Goal: Information Seeking & Learning: Learn about a topic

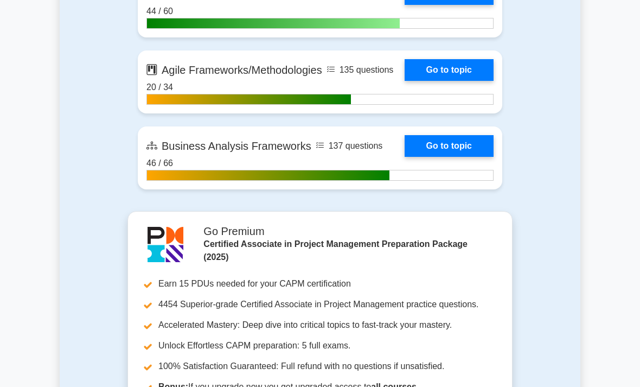
scroll to position [2655, 0]
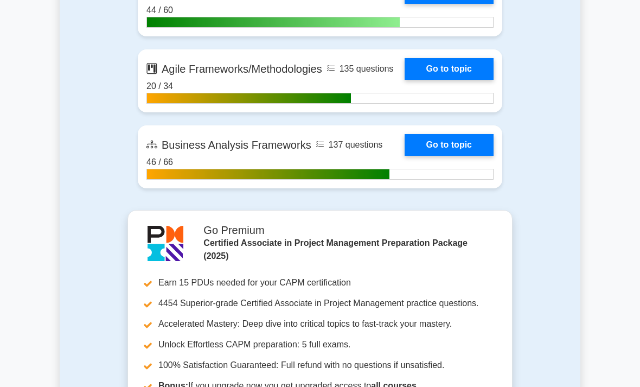
click at [428, 80] on link "Go to topic" at bounding box center [448, 69] width 89 height 22
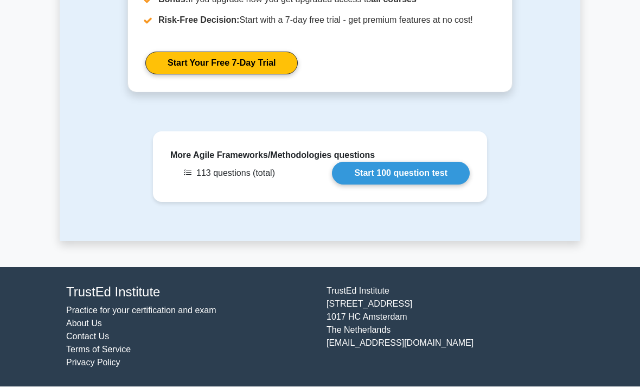
scroll to position [1721, 0]
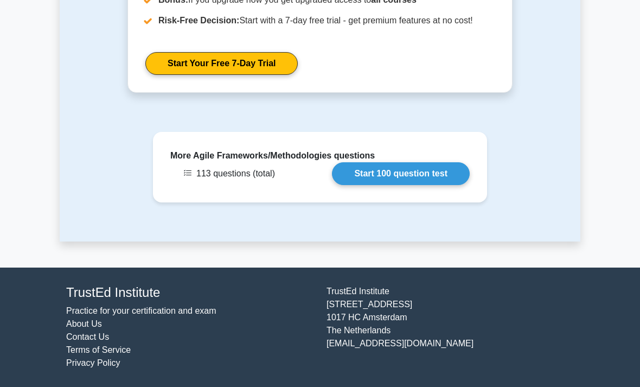
click at [392, 185] on link "Start 100 question test" at bounding box center [401, 173] width 138 height 23
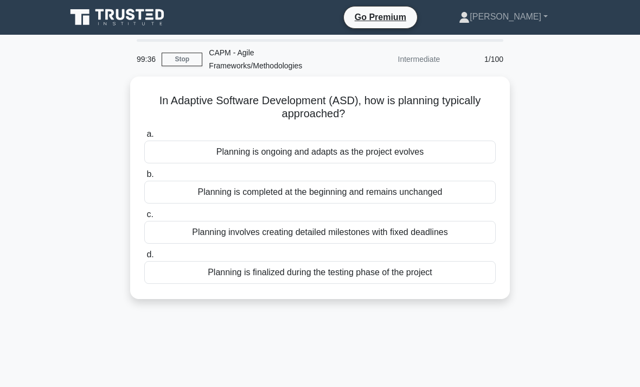
click at [455, 239] on div "Planning involves creating detailed milestones with fixed deadlines" at bounding box center [319, 232] width 351 height 23
click at [144, 218] on input "c. Planning involves creating detailed milestones with fixed deadlines" at bounding box center [144, 214] width 0 height 7
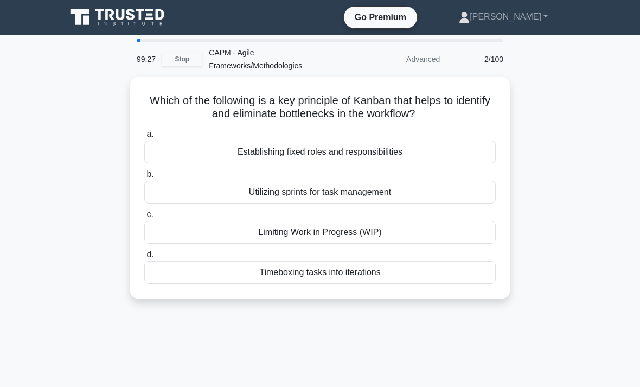
click at [419, 232] on div "Limiting Work in Progress (WIP)" at bounding box center [319, 232] width 351 height 23
click at [144, 218] on input "c. Limiting Work in Progress (WIP)" at bounding box center [144, 214] width 0 height 7
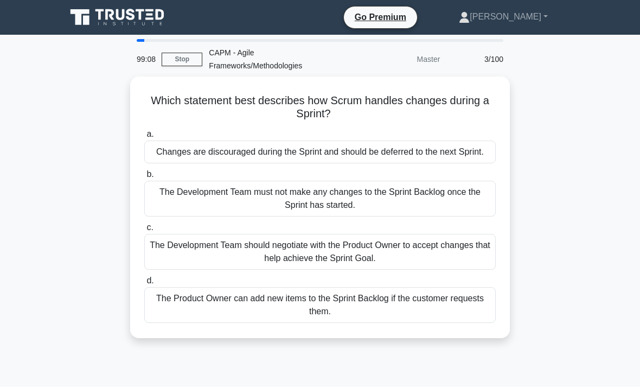
click at [452, 156] on div "Changes are discouraged during the Sprint and should be deferred to the next Sp…" at bounding box center [319, 151] width 351 height 23
click at [144, 138] on input "a. Changes are discouraged during the Sprint and should be deferred to the next…" at bounding box center [144, 134] width 0 height 7
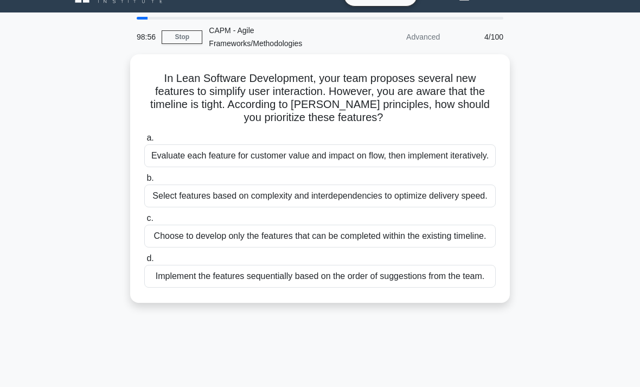
scroll to position [24, 0]
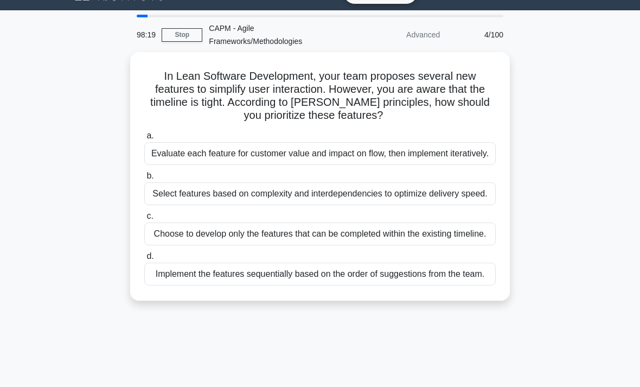
click at [396, 245] on div "Choose to develop only the features that can be completed within the existing t…" at bounding box center [319, 233] width 351 height 23
click at [144, 220] on input "c. Choose to develop only the features that can be completed within the existin…" at bounding box center [144, 216] width 0 height 7
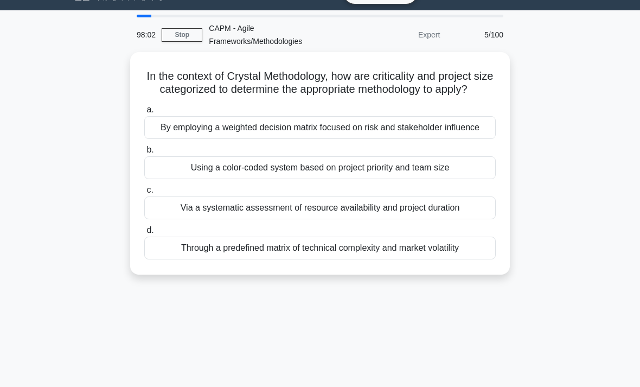
click at [448, 179] on div "Using a color-coded system based on project priority and team size" at bounding box center [319, 167] width 351 height 23
click at [144, 153] on input "b. Using a color-coded system based on project priority and team size" at bounding box center [144, 149] width 0 height 7
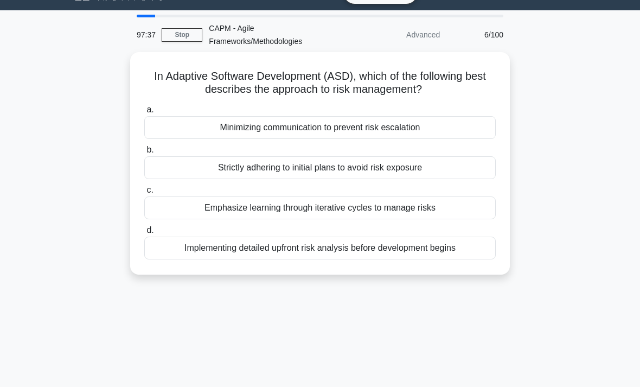
click at [468, 203] on div "Emphasize learning through iterative cycles to manage risks" at bounding box center [319, 207] width 351 height 23
click at [144, 194] on input "c. Emphasize learning through iterative cycles to manage risks" at bounding box center [144, 189] width 0 height 7
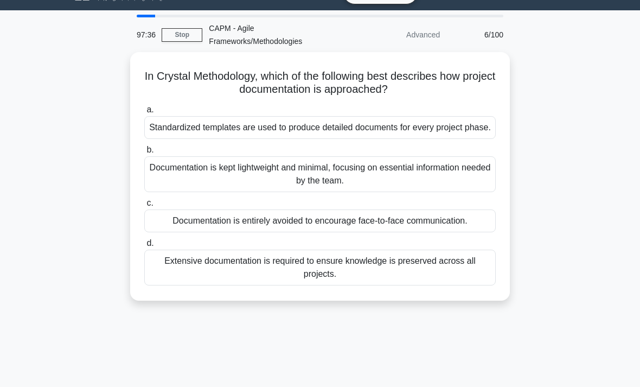
click at [468, 203] on div "a. Standardized templates are used to produce detailed documents for every proj…" at bounding box center [320, 194] width 364 height 186
click at [485, 276] on div "Extensive documentation is required to ensure knowledge is preserved across all…" at bounding box center [319, 267] width 351 height 36
click at [144, 247] on input "d. Extensive documentation is required to ensure knowledge is preserved across …" at bounding box center [144, 243] width 0 height 7
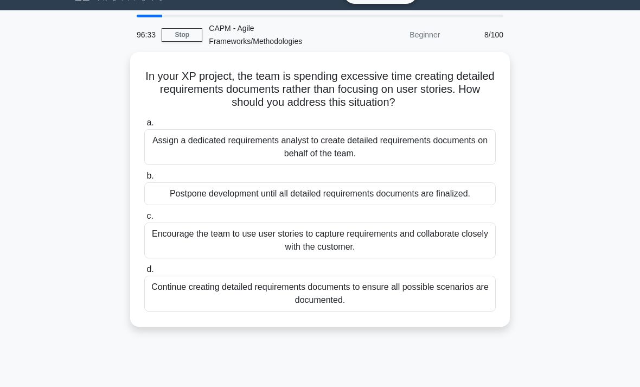
click at [463, 248] on div "Encourage the team to use user stories to capture requirements and collaborate …" at bounding box center [319, 240] width 351 height 36
click at [144, 220] on input "c. Encourage the team to use user stories to capture requirements and collabora…" at bounding box center [144, 216] width 0 height 7
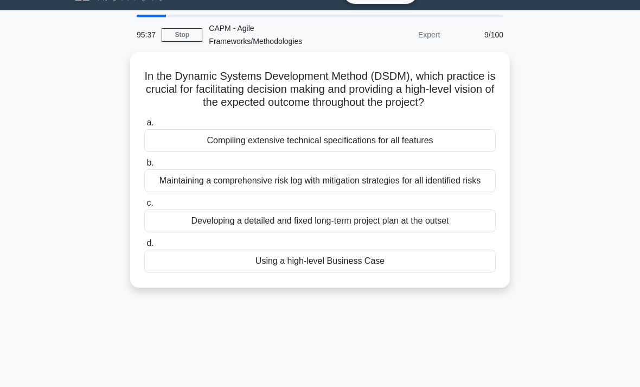
click at [429, 192] on div "Maintaining a comprehensive risk log with mitigation strategies for all identif…" at bounding box center [319, 180] width 351 height 23
click at [144, 166] on input "b. Maintaining a comprehensive risk log with mitigation strategies for all iden…" at bounding box center [144, 162] width 0 height 7
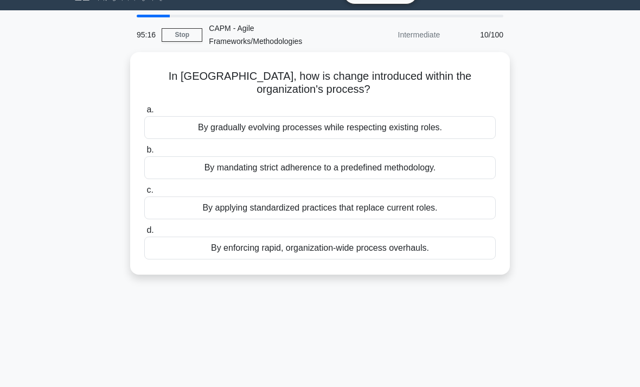
click at [453, 123] on div "By gradually evolving processes while respecting existing roles." at bounding box center [319, 127] width 351 height 23
click at [144, 113] on input "a. By gradually evolving processes while respecting existing roles." at bounding box center [144, 109] width 0 height 7
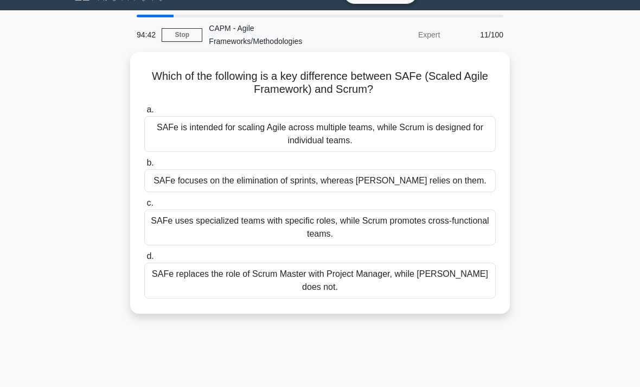
click at [476, 131] on div "SAFe is intended for scaling Agile across multiple teams, while Scrum is design…" at bounding box center [319, 134] width 351 height 36
click at [144, 113] on input "a. SAFe is intended for scaling Agile across multiple teams, while Scrum is des…" at bounding box center [144, 109] width 0 height 7
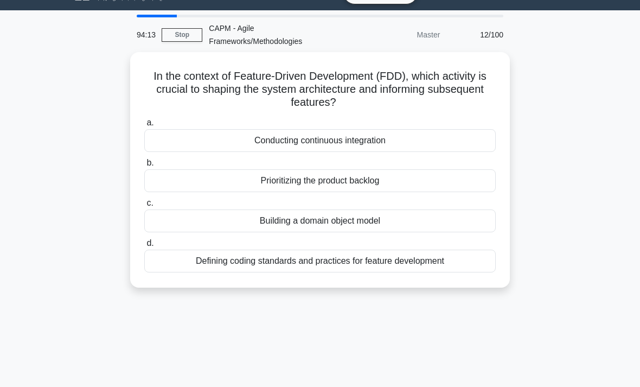
click at [427, 173] on div "Prioritizing the product backlog" at bounding box center [319, 180] width 351 height 23
click at [144, 166] on input "b. Prioritizing the product backlog" at bounding box center [144, 162] width 0 height 7
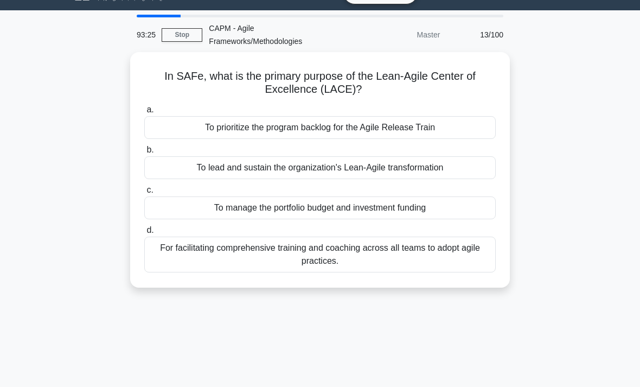
click at [474, 254] on div "For facilitating comprehensive training and coaching across all teams to adopt …" at bounding box center [319, 254] width 351 height 36
click at [144, 234] on input "d. For facilitating comprehensive training and coaching across all teams to ado…" at bounding box center [144, 230] width 0 height 7
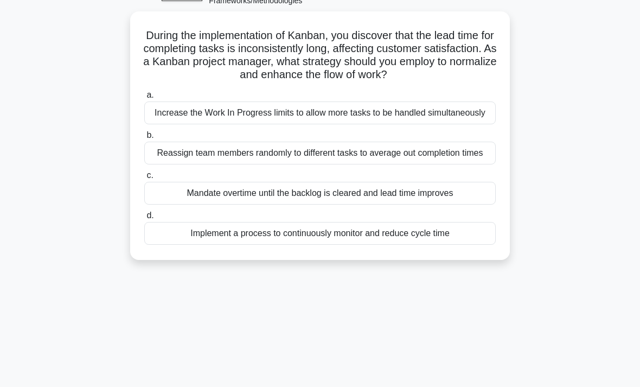
scroll to position [66, 0]
click at [449, 244] on div "Implement a process to continuously monitor and reduce cycle time" at bounding box center [319, 232] width 351 height 23
click at [144, 218] on input "d. Implement a process to continuously monitor and reduce cycle time" at bounding box center [144, 214] width 0 height 7
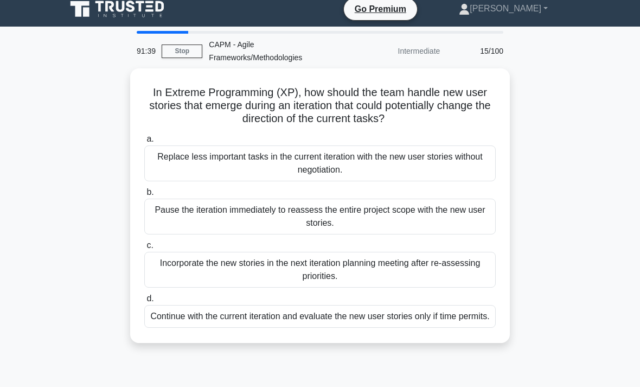
scroll to position [23, 0]
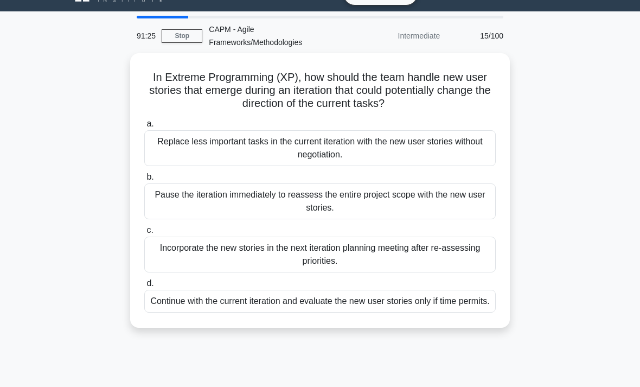
click at [389, 253] on div "Incorporate the new stories in the next iteration planning meeting after re-ass…" at bounding box center [319, 254] width 351 height 36
click at [144, 234] on input "c. Incorporate the new stories in the next iteration planning meeting after re-…" at bounding box center [144, 230] width 0 height 7
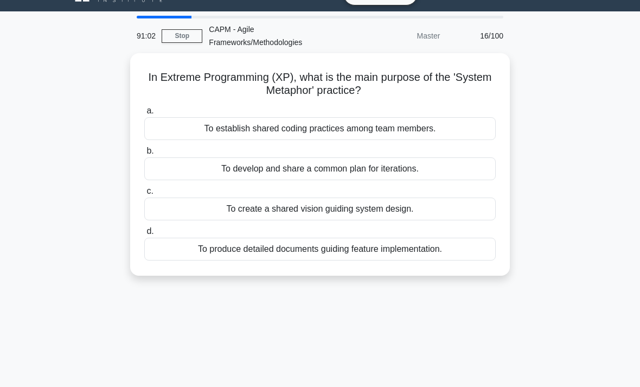
click at [474, 166] on div "To develop and share a common plan for iterations." at bounding box center [319, 168] width 351 height 23
click at [144, 155] on input "b. To develop and share a common plan for iterations." at bounding box center [144, 150] width 0 height 7
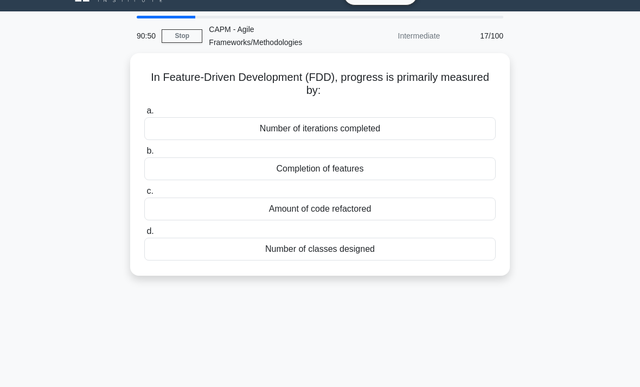
click at [444, 162] on div "Completion of features" at bounding box center [319, 168] width 351 height 23
click at [144, 155] on input "b. Completion of features" at bounding box center [144, 150] width 0 height 7
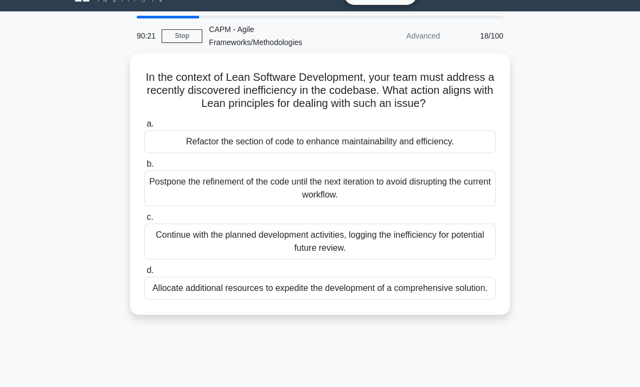
click at [460, 150] on div "Refactor the section of code to enhance maintainability and efficiency." at bounding box center [319, 141] width 351 height 23
click at [144, 127] on input "a. Refactor the section of code to enhance maintainability and efficiency." at bounding box center [144, 123] width 0 height 7
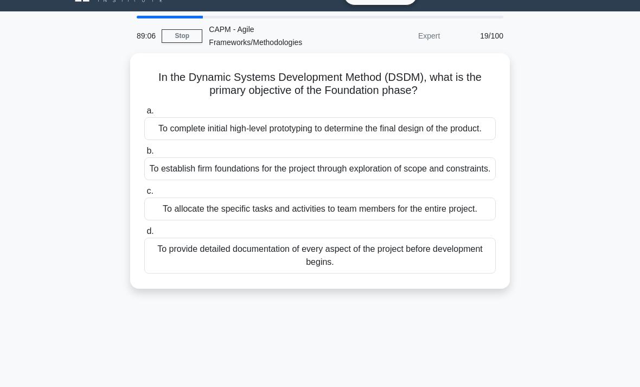
click at [464, 180] on div "To establish firm foundations for the project through exploration of scope and …" at bounding box center [319, 168] width 351 height 23
click at [144, 155] on input "b. To establish firm foundations for the project through exploration of scope a…" at bounding box center [144, 150] width 0 height 7
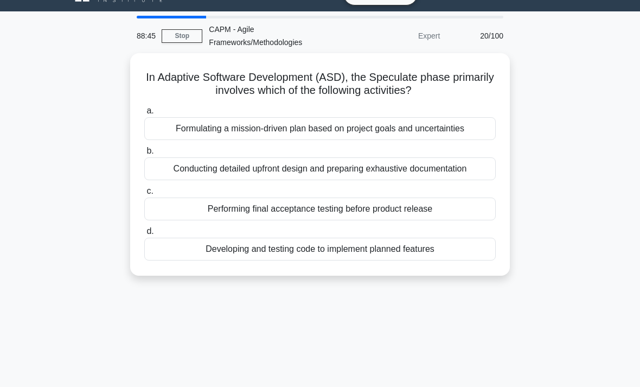
click at [474, 165] on div "Conducting detailed upfront design and preparing exhaustive documentation" at bounding box center [319, 168] width 351 height 23
click at [144, 155] on input "b. Conducting detailed upfront design and preparing exhaustive documentation" at bounding box center [144, 150] width 0 height 7
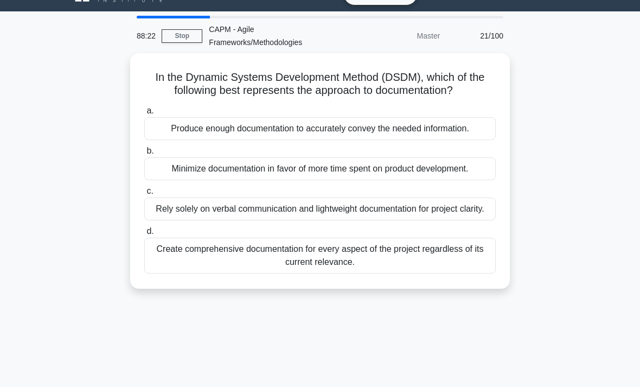
click at [467, 138] on div "Produce enough documentation to accurately convey the needed information." at bounding box center [319, 128] width 351 height 23
click at [144, 114] on input "a. Produce enough documentation to accurately convey the needed information." at bounding box center [144, 110] width 0 height 7
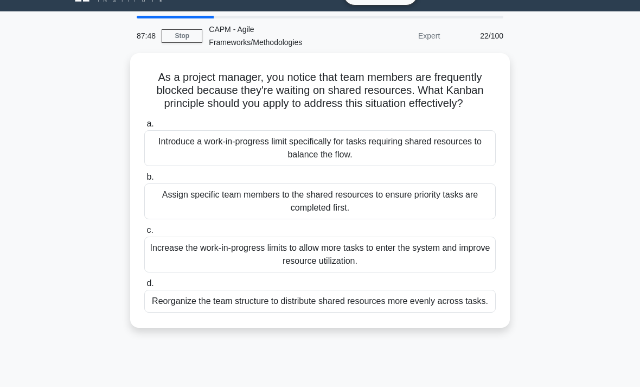
click at [454, 163] on div "Introduce a work-in-progress limit specifically for tasks requiring shared reso…" at bounding box center [319, 148] width 351 height 36
click at [144, 127] on input "a. Introduce a work-in-progress limit specifically for tasks requiring shared r…" at bounding box center [144, 123] width 0 height 7
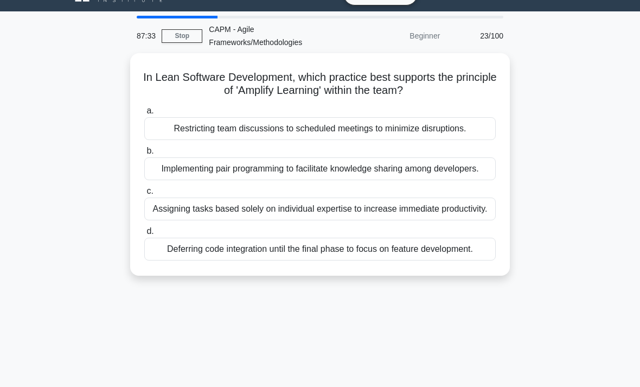
click at [424, 167] on div "Implementing pair programming to facilitate knowledge sharing among developers." at bounding box center [319, 168] width 351 height 23
click at [144, 155] on input "b. Implementing pair programming to facilitate knowledge sharing among develope…" at bounding box center [144, 150] width 0 height 7
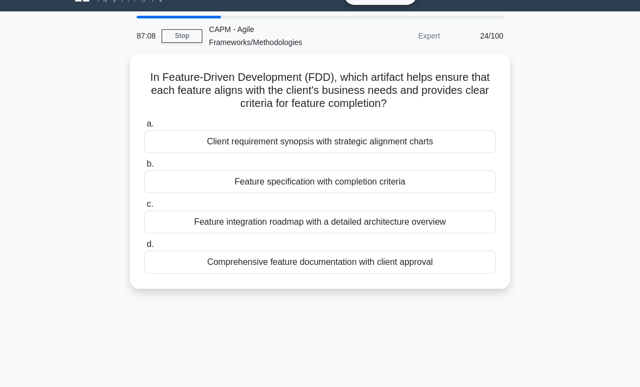
click at [429, 183] on div "Feature specification with completion criteria" at bounding box center [319, 181] width 351 height 23
click at [144, 168] on input "b. Feature specification with completion criteria" at bounding box center [144, 163] width 0 height 7
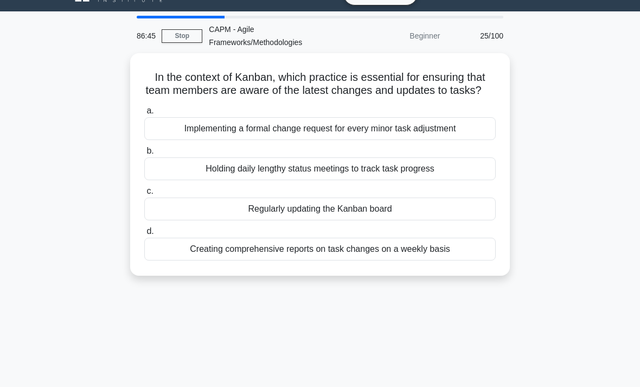
click at [420, 220] on div "Regularly updating the Kanban board" at bounding box center [319, 208] width 351 height 23
click at [144, 195] on input "c. Regularly updating the Kanban board" at bounding box center [144, 191] width 0 height 7
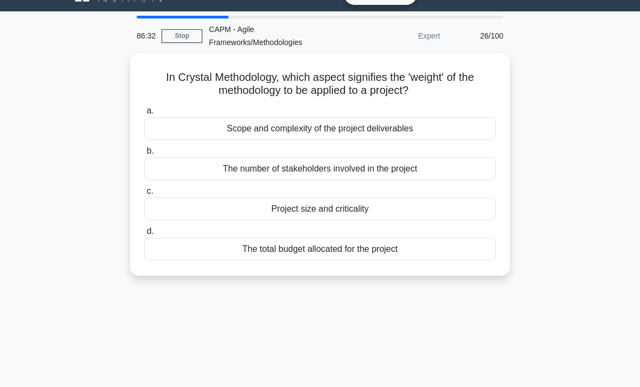
click at [404, 207] on div "Project size and criticality" at bounding box center [319, 208] width 351 height 23
click at [144, 195] on input "c. Project size and criticality" at bounding box center [144, 191] width 0 height 7
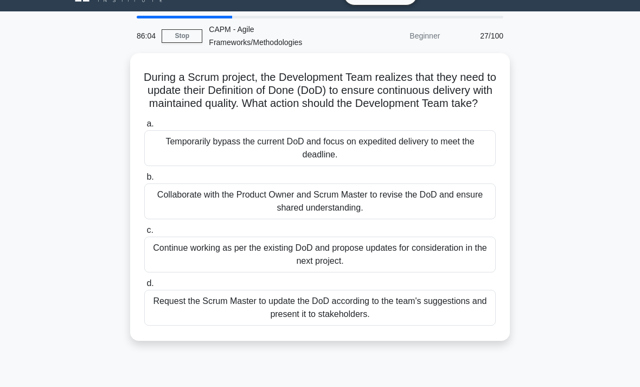
click at [415, 211] on div "Collaborate with the Product Owner and Scrum Master to revise the DoD and ensur…" at bounding box center [319, 201] width 351 height 36
click at [144, 181] on input "b. Collaborate with the Product Owner and Scrum Master to revise the DoD and en…" at bounding box center [144, 176] width 0 height 7
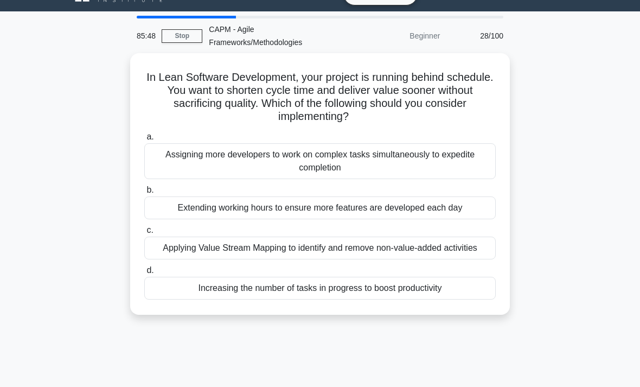
click at [388, 253] on div "Applying Value Stream Mapping to identify and remove non-value-added activities" at bounding box center [319, 247] width 351 height 23
click at [144, 234] on input "c. Applying Value Stream Mapping to identify and remove non-value-added activit…" at bounding box center [144, 230] width 0 height 7
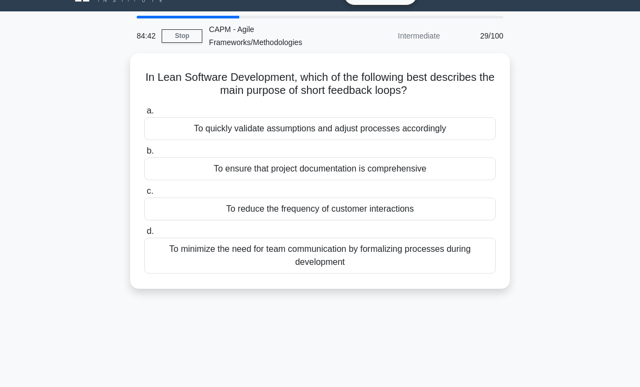
click at [454, 127] on div "To quickly validate assumptions and adjust processes accordingly" at bounding box center [319, 128] width 351 height 23
click at [144, 114] on input "a. To quickly validate assumptions and adjust processes accordingly" at bounding box center [144, 110] width 0 height 7
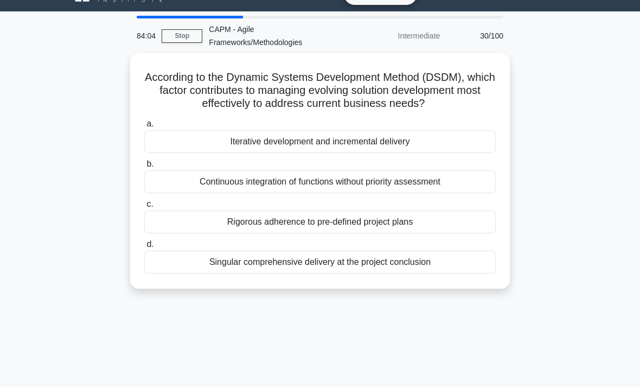
click at [438, 153] on div "Iterative development and incremental delivery" at bounding box center [319, 141] width 351 height 23
click at [144, 127] on input "a. Iterative development and incremental delivery" at bounding box center [144, 123] width 0 height 7
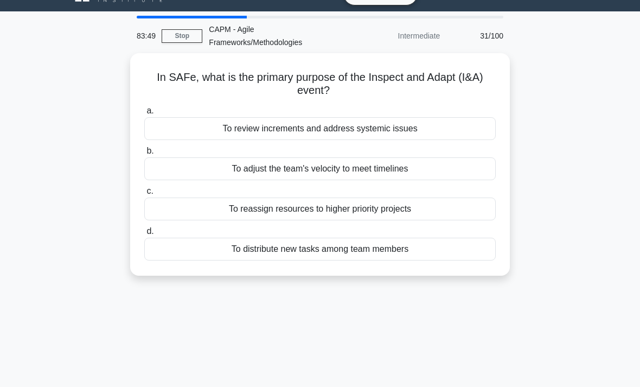
click at [453, 127] on div "To review increments and address systemic issues" at bounding box center [319, 128] width 351 height 23
click at [144, 114] on input "a. To review increments and address systemic issues" at bounding box center [144, 110] width 0 height 7
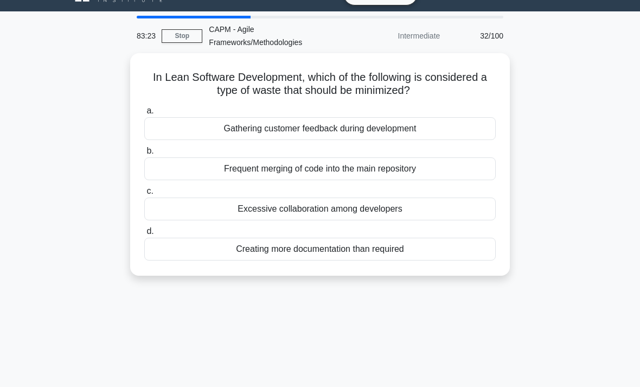
click at [416, 246] on div "Creating more documentation than required" at bounding box center [319, 248] width 351 height 23
click at [144, 235] on input "d. Creating more documentation than required" at bounding box center [144, 231] width 0 height 7
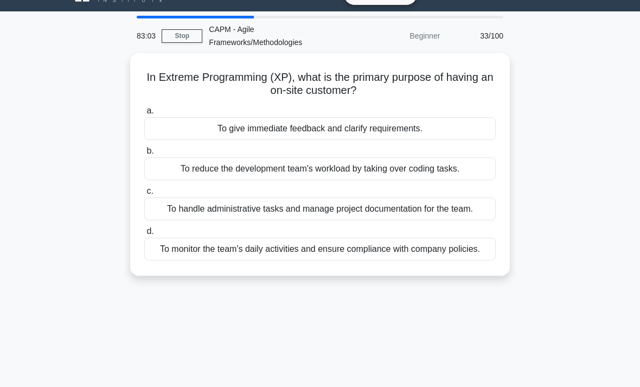
click at [403, 260] on div "To monitor the team's daily activities and ensure compliance with company polic…" at bounding box center [319, 248] width 351 height 23
click at [144, 235] on input "d. To monitor the team's daily activities and ensure compliance with company po…" at bounding box center [144, 231] width 0 height 7
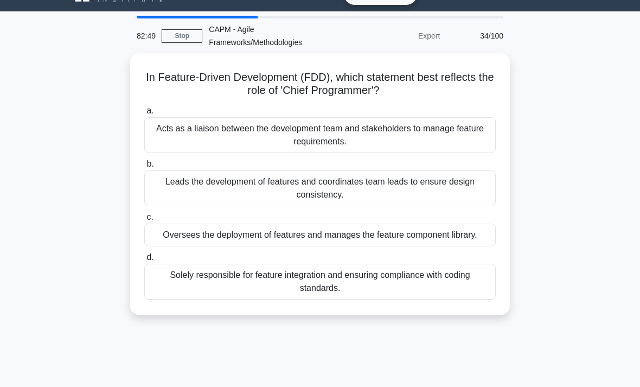
click at [448, 290] on div "Solely responsible for feature integration and ensuring compliance with coding …" at bounding box center [319, 281] width 351 height 36
click at [144, 261] on input "d. Solely responsible for feature integration and ensuring compliance with codi…" at bounding box center [144, 257] width 0 height 7
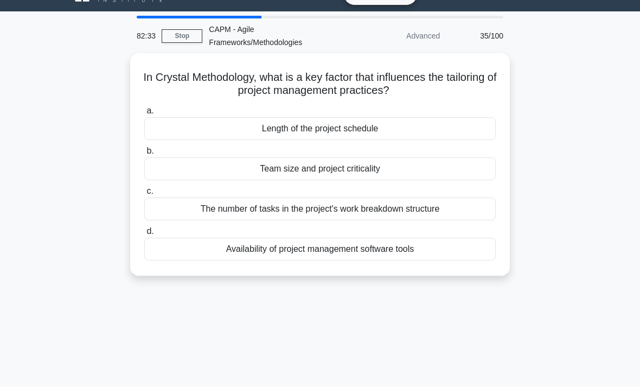
click at [450, 172] on div "Team size and project criticality" at bounding box center [319, 168] width 351 height 23
click at [144, 155] on input "b. Team size and project criticality" at bounding box center [144, 150] width 0 height 7
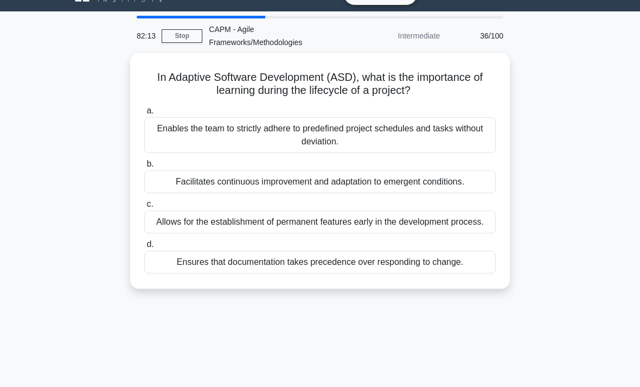
click at [462, 186] on div "Facilitates continuous improvement and adaptation to emergent conditions." at bounding box center [319, 181] width 351 height 23
click at [144, 168] on input "b. Facilitates continuous improvement and adaptation to emergent conditions." at bounding box center [144, 163] width 0 height 7
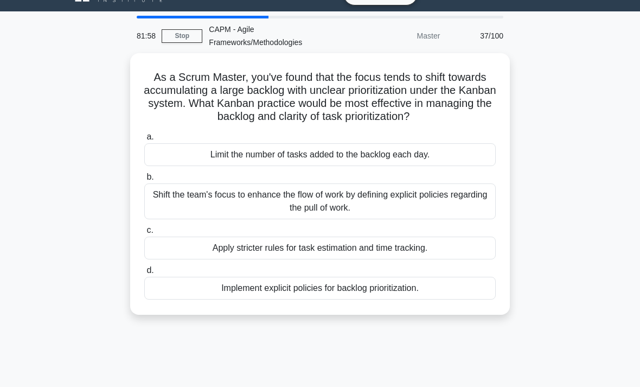
click at [465, 165] on div "Limit the number of tasks added to the backlog each day." at bounding box center [319, 154] width 351 height 23
click at [144, 140] on input "a. Limit the number of tasks added to the backlog each day." at bounding box center [144, 136] width 0 height 7
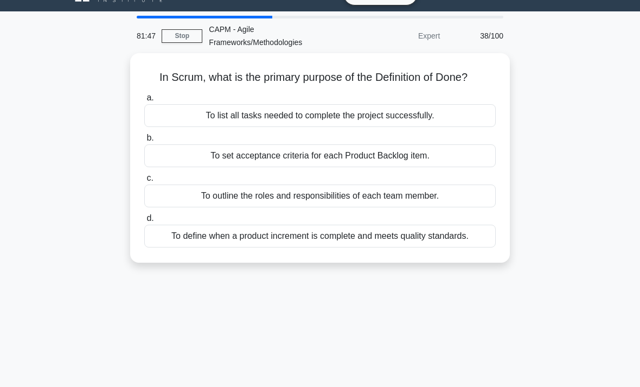
click at [456, 247] on div "To define when a product increment is complete and meets quality standards." at bounding box center [319, 235] width 351 height 23
click at [144, 222] on input "d. To define when a product increment is complete and meets quality standards." at bounding box center [144, 218] width 0 height 7
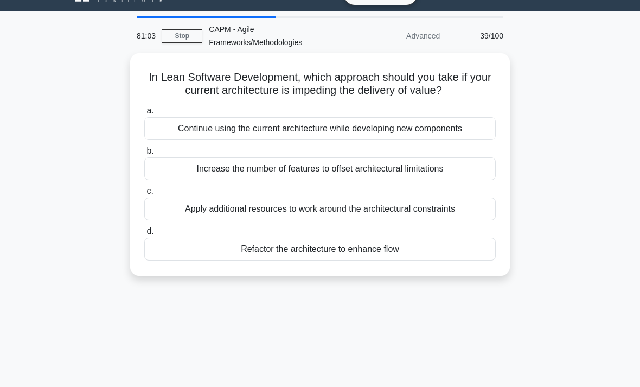
click at [430, 246] on div "Refactor the architecture to enhance flow" at bounding box center [319, 248] width 351 height 23
click at [144, 235] on input "d. Refactor the architecture to enhance flow" at bounding box center [144, 231] width 0 height 7
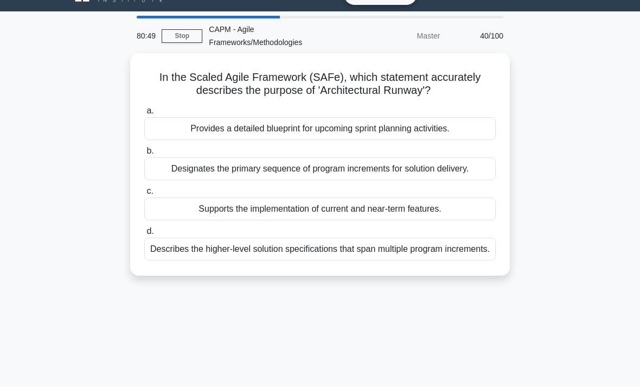
click at [468, 128] on div "Provides a detailed blueprint for upcoming sprint planning activities." at bounding box center [319, 128] width 351 height 23
click at [144, 114] on input "a. Provides a detailed blueprint for upcoming sprint planning activities." at bounding box center [144, 110] width 0 height 7
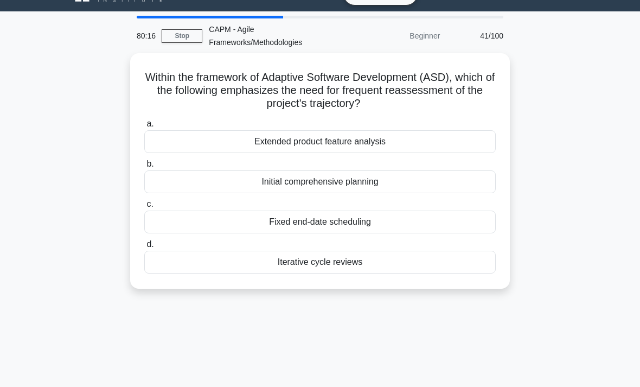
click at [417, 265] on div "Iterative cycle reviews" at bounding box center [319, 261] width 351 height 23
click at [144, 248] on input "d. Iterative cycle reviews" at bounding box center [144, 244] width 0 height 7
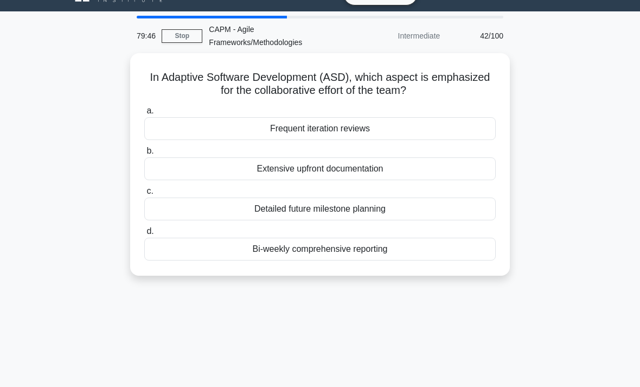
click at [429, 125] on div "Frequent iteration reviews" at bounding box center [319, 128] width 351 height 23
click at [144, 114] on input "a. Frequent iteration reviews" at bounding box center [144, 110] width 0 height 7
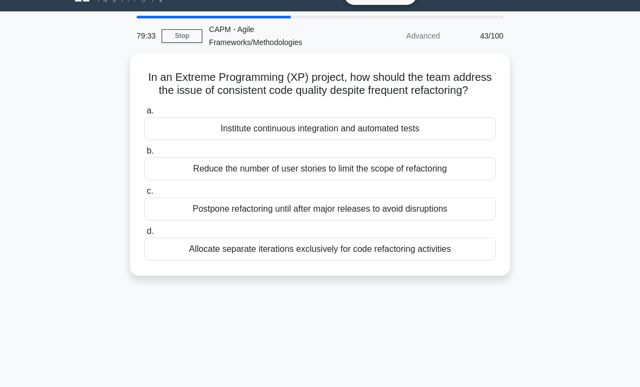
click at [473, 180] on div "Reduce the number of user stories to limit the scope of refactoring" at bounding box center [319, 168] width 351 height 23
click at [144, 155] on input "b. Reduce the number of user stories to limit the scope of refactoring" at bounding box center [144, 150] width 0 height 7
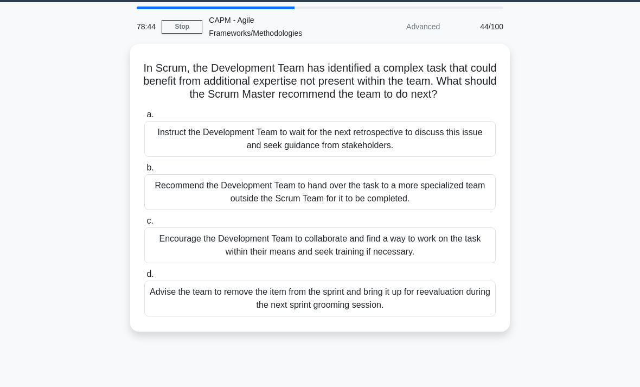
scroll to position [33, 0]
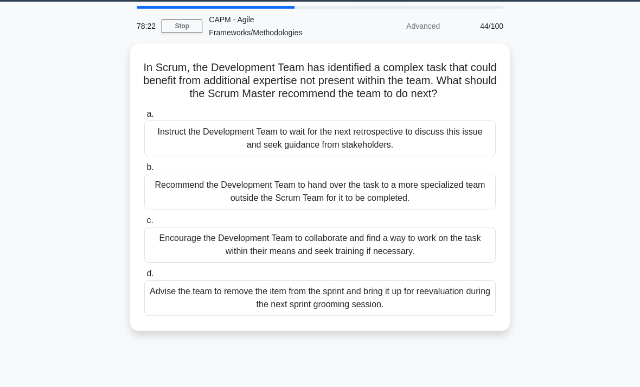
click at [468, 262] on div "Encourage the Development Team to collaborate and find a way to work on the tas…" at bounding box center [319, 245] width 351 height 36
click at [144, 224] on input "c. Encourage the Development Team to collaborate and find a way to work on the …" at bounding box center [144, 220] width 0 height 7
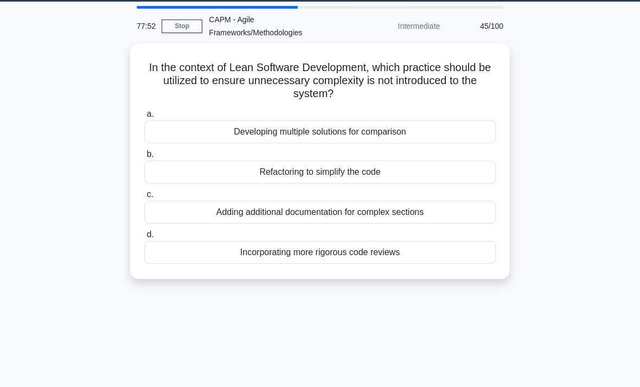
click at [416, 131] on div "Developing multiple solutions for comparison" at bounding box center [319, 131] width 351 height 23
click at [144, 118] on input "a. Developing multiple solutions for comparison" at bounding box center [144, 114] width 0 height 7
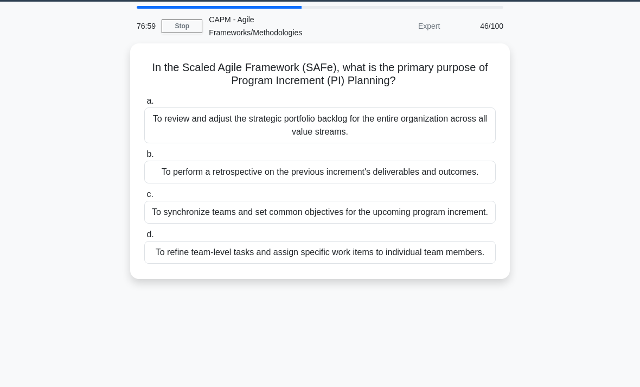
click at [421, 118] on div "To review and adjust the strategic portfolio backlog for the entire organizatio…" at bounding box center [319, 125] width 351 height 36
click at [144, 105] on input "a. To review and adjust the strategic portfolio backlog for the entire organiza…" at bounding box center [144, 101] width 0 height 7
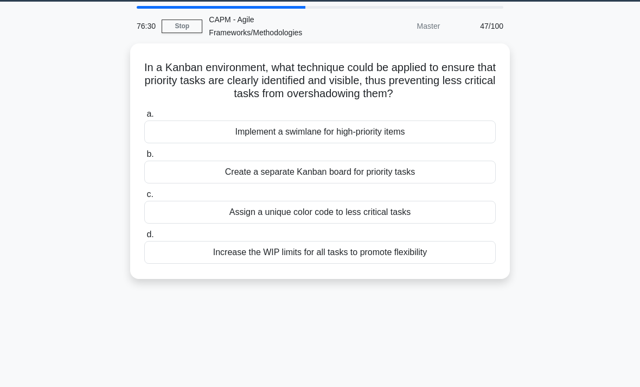
click at [446, 170] on div "Create a separate Kanban board for priority tasks" at bounding box center [319, 171] width 351 height 23
click at [144, 158] on input "b. Create a separate Kanban board for priority tasks" at bounding box center [144, 154] width 0 height 7
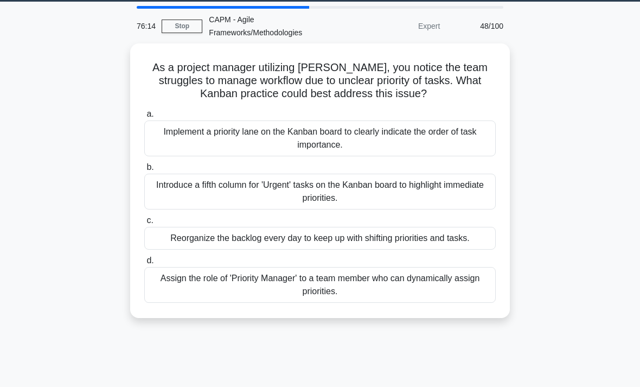
click at [452, 140] on div "Implement a priority lane on the Kanban board to clearly indicate the order of …" at bounding box center [319, 138] width 351 height 36
click at [144, 118] on input "a. Implement a priority lane on the Kanban board to clearly indicate the order …" at bounding box center [144, 114] width 0 height 7
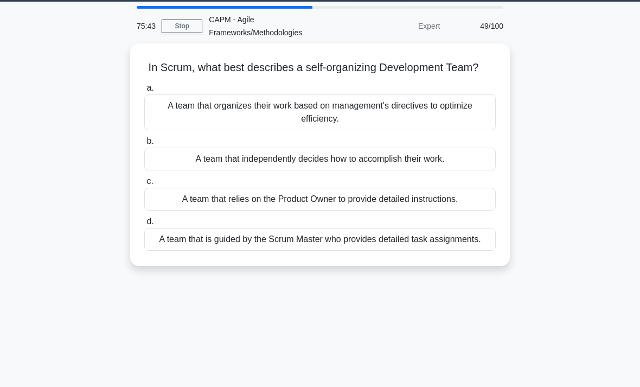
click at [457, 113] on div "A team that organizes their work based on management's directives to optimize e…" at bounding box center [319, 112] width 351 height 36
click at [144, 92] on input "a. A team that organizes their work based on management's directives to optimiz…" at bounding box center [144, 88] width 0 height 7
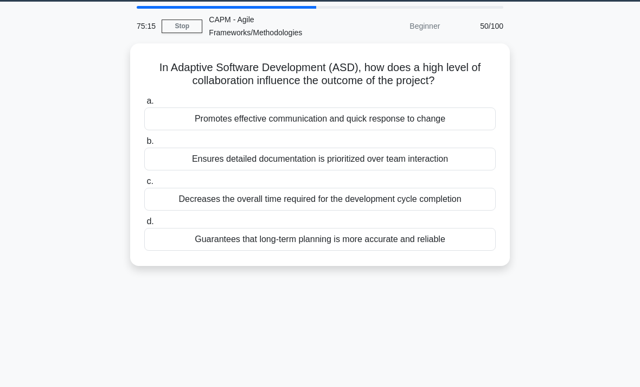
click at [482, 118] on div "Promotes effective communication and quick response to change" at bounding box center [319, 118] width 351 height 23
click at [144, 105] on input "a. Promotes effective communication and quick response to change" at bounding box center [144, 101] width 0 height 7
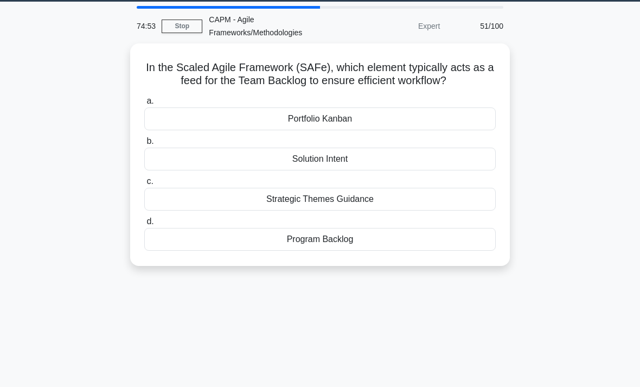
click at [400, 248] on div "Program Backlog" at bounding box center [319, 239] width 351 height 23
click at [144, 225] on input "d. Program Backlog" at bounding box center [144, 221] width 0 height 7
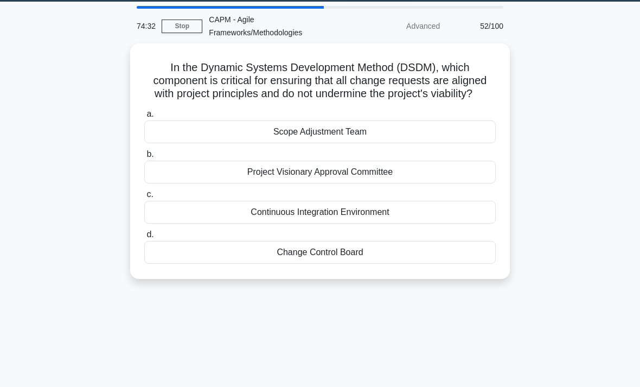
click at [407, 263] on div "Change Control Board" at bounding box center [319, 252] width 351 height 23
click at [144, 238] on input "d. Change Control Board" at bounding box center [144, 234] width 0 height 7
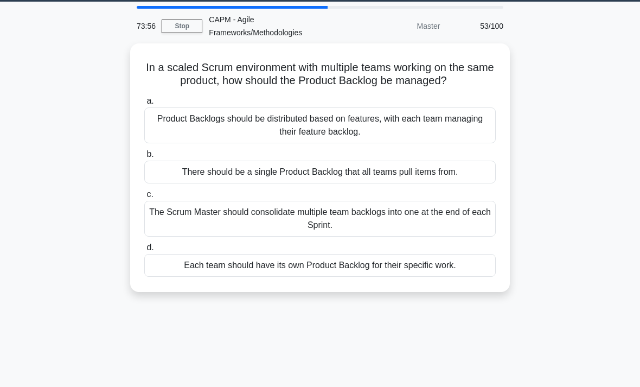
click at [460, 137] on div "Product Backlogs should be distributed based on features, with each team managi…" at bounding box center [319, 125] width 351 height 36
click at [144, 105] on input "a. Product Backlogs should be distributed based on features, with each team man…" at bounding box center [144, 101] width 0 height 7
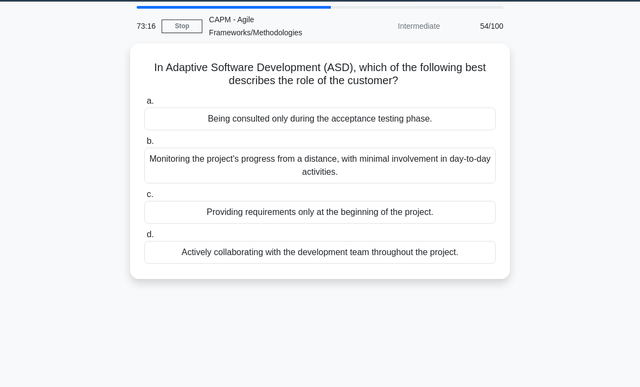
click at [466, 165] on div "Monitoring the project's progress from a distance, with minimal involvement in …" at bounding box center [319, 165] width 351 height 36
click at [144, 145] on input "b. Monitoring the project's progress from a distance, with minimal involvement …" at bounding box center [144, 141] width 0 height 7
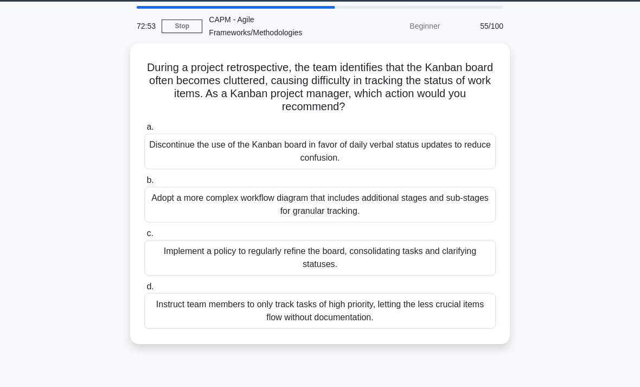
click at [459, 262] on div "Implement a policy to regularly refine the board, consolidating tasks and clari…" at bounding box center [319, 258] width 351 height 36
click at [144, 237] on input "c. Implement a policy to regularly refine the board, consolidating tasks and cl…" at bounding box center [144, 233] width 0 height 7
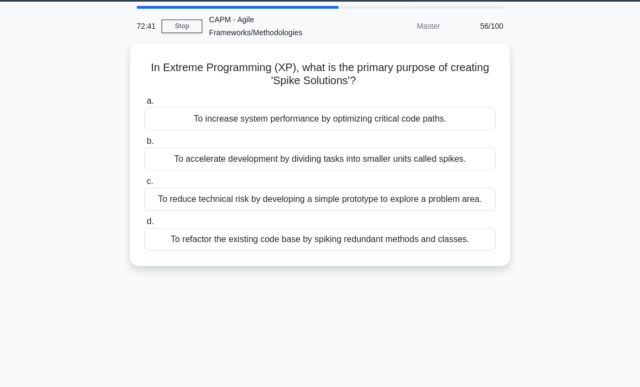
click at [453, 158] on div "To accelerate development by dividing tasks into smaller units called spikes." at bounding box center [319, 158] width 351 height 23
click at [144, 145] on input "b. To accelerate development by dividing tasks into smaller units called spikes." at bounding box center [144, 141] width 0 height 7
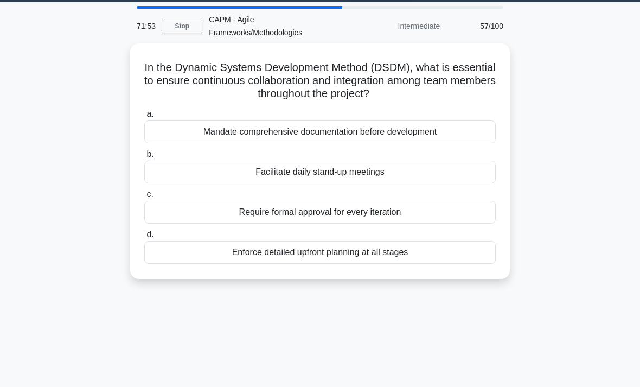
click at [442, 175] on div "Facilitate daily stand-up meetings" at bounding box center [319, 171] width 351 height 23
click at [144, 158] on input "b. Facilitate daily stand-up meetings" at bounding box center [144, 154] width 0 height 7
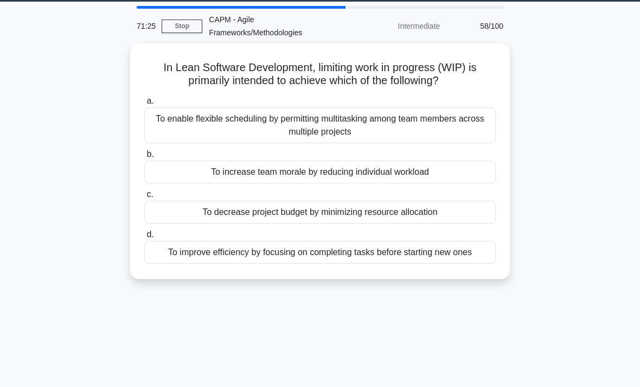
click at [472, 248] on div "To improve efficiency by focusing on completing tasks before starting new ones" at bounding box center [319, 252] width 351 height 23
click at [144, 238] on input "d. To improve efficiency by focusing on completing tasks before starting new on…" at bounding box center [144, 234] width 0 height 7
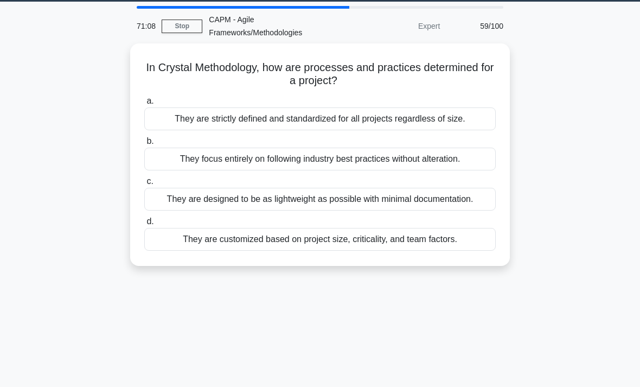
click at [475, 250] on div "They are customized based on project size, criticality, and team factors." at bounding box center [319, 239] width 351 height 23
click at [144, 225] on input "d. They are customized based on project size, criticality, and team factors." at bounding box center [144, 221] width 0 height 7
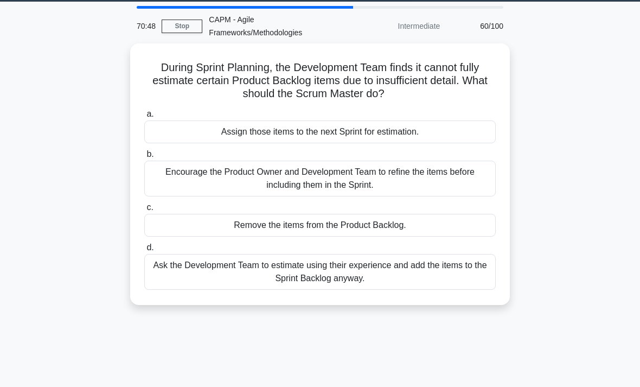
click at [443, 179] on div "Encourage the Product Owner and Development Team to refine the items before inc…" at bounding box center [319, 178] width 351 height 36
click at [144, 158] on input "b. Encourage the Product Owner and Development Team to refine the items before …" at bounding box center [144, 154] width 0 height 7
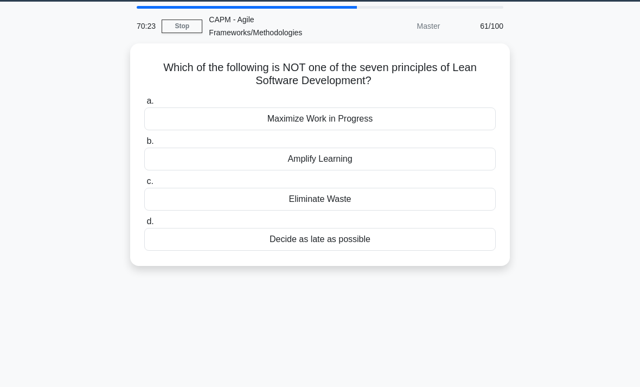
click at [384, 117] on div "Maximize Work in Progress" at bounding box center [319, 118] width 351 height 23
click at [144, 105] on input "a. Maximize Work in Progress" at bounding box center [144, 101] width 0 height 7
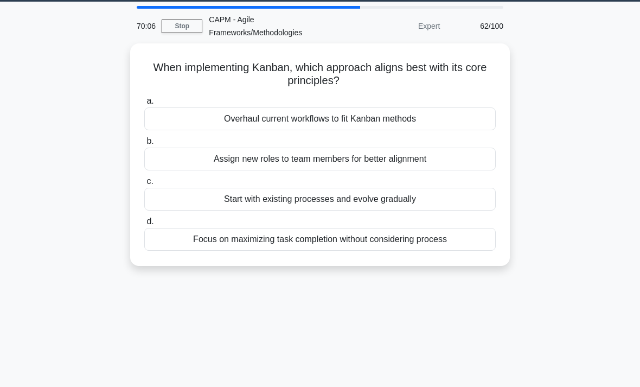
click at [433, 194] on div "Start with existing processes and evolve gradually" at bounding box center [319, 199] width 351 height 23
click at [144, 185] on input "c. Start with existing processes and evolve gradually" at bounding box center [144, 181] width 0 height 7
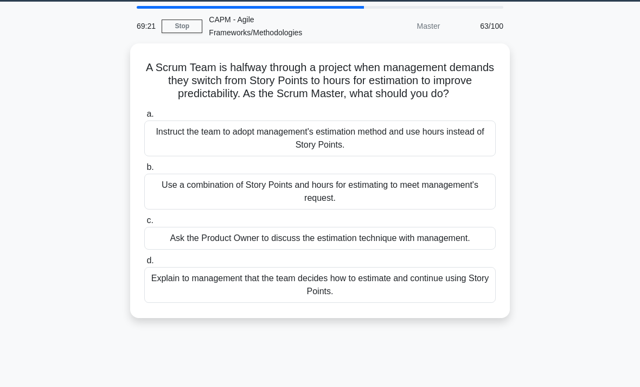
click at [384, 303] on div "Explain to management that the team decides how to estimate and continue using …" at bounding box center [319, 285] width 351 height 36
click at [144, 264] on input "d. Explain to management that the team decides how to estimate and continue usi…" at bounding box center [144, 260] width 0 height 7
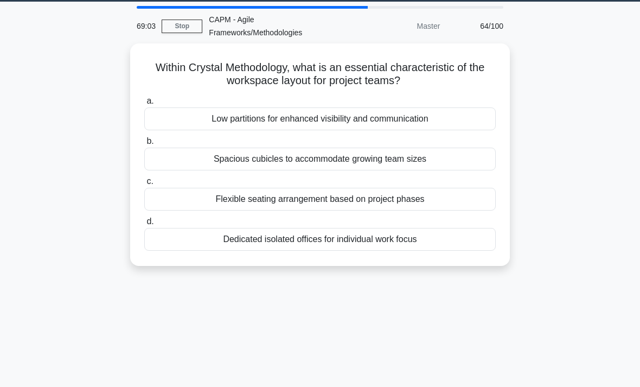
click at [424, 124] on div "Low partitions for enhanced visibility and communication" at bounding box center [319, 118] width 351 height 23
click at [144, 105] on input "a. Low partitions for enhanced visibility and communication" at bounding box center [144, 101] width 0 height 7
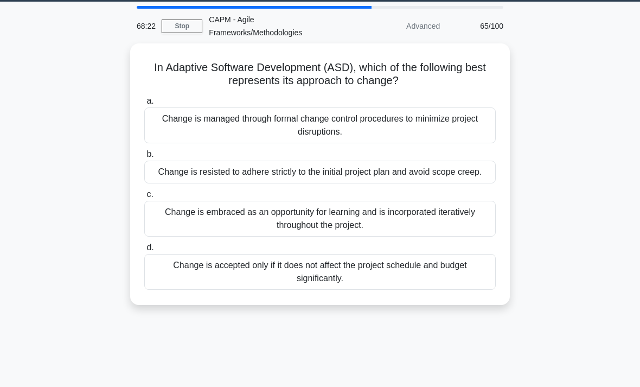
click at [421, 226] on div "Change is embraced as an opportunity for learning and is incorporated iterative…" at bounding box center [319, 219] width 351 height 36
click at [144, 198] on input "c. Change is embraced as an opportunity for learning and is incorporated iterat…" at bounding box center [144, 194] width 0 height 7
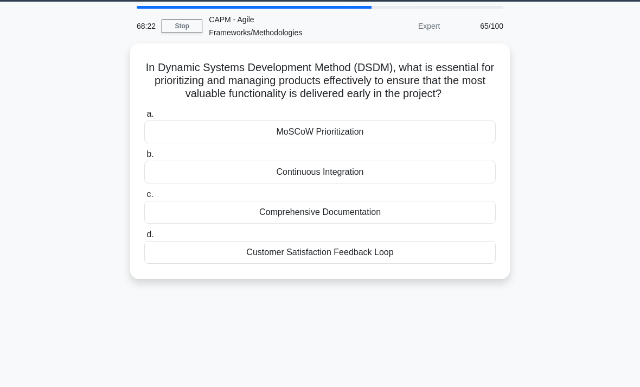
click at [421, 223] on div "Comprehensive Documentation" at bounding box center [319, 212] width 351 height 23
click at [144, 198] on input "c. Comprehensive Documentation" at bounding box center [144, 194] width 0 height 7
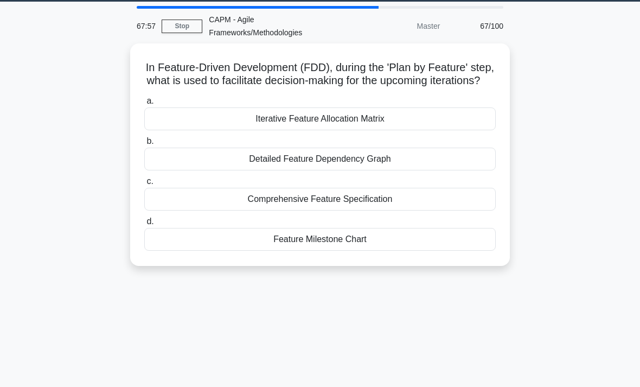
click at [459, 250] on div "Feature Milestone Chart" at bounding box center [319, 239] width 351 height 23
click at [144, 225] on input "d. Feature Milestone Chart" at bounding box center [144, 221] width 0 height 7
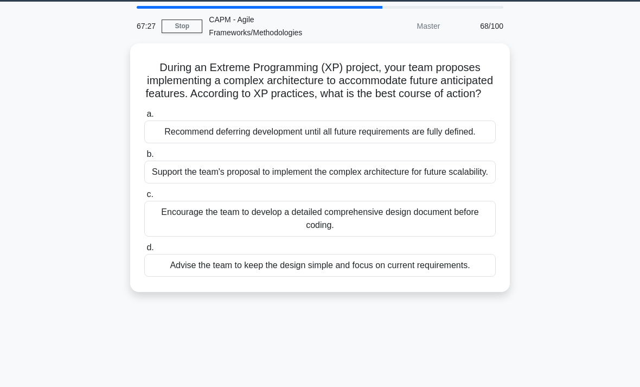
click at [460, 236] on div "Encourage the team to develop a detailed comprehensive design document before c…" at bounding box center [319, 219] width 351 height 36
click at [144, 198] on input "c. Encourage the team to develop a detailed comprehensive design document befor…" at bounding box center [144, 194] width 0 height 7
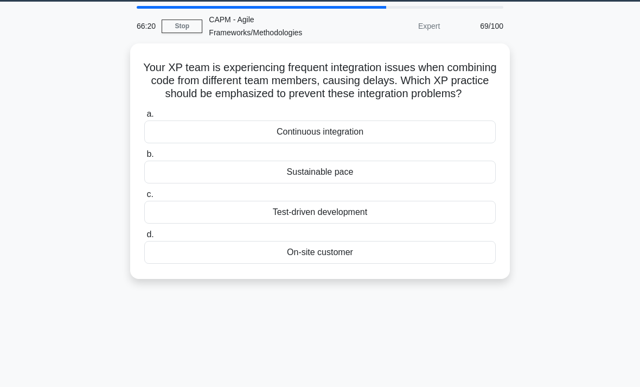
click at [447, 223] on div "Test-driven development" at bounding box center [319, 212] width 351 height 23
click at [144, 198] on input "c. Test-driven development" at bounding box center [144, 194] width 0 height 7
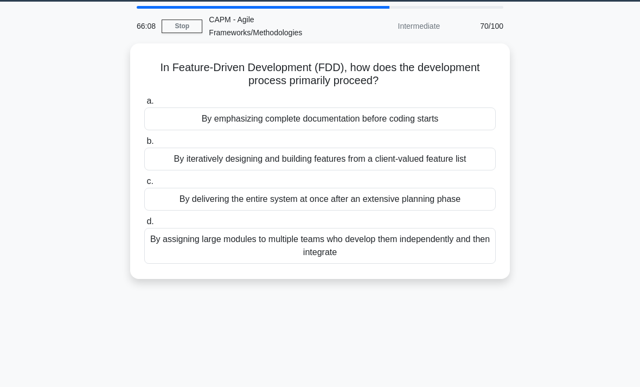
click at [461, 159] on div "By iteratively designing and building features from a client-valued feature list" at bounding box center [319, 158] width 351 height 23
click at [144, 145] on input "b. By iteratively designing and building features from a client-valued feature …" at bounding box center [144, 141] width 0 height 7
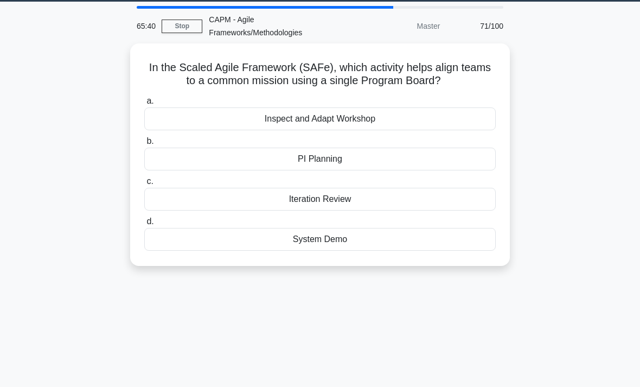
click at [452, 118] on div "Inspect and Adapt Workshop" at bounding box center [319, 118] width 351 height 23
click at [144, 105] on input "a. Inspect and Adapt Workshop" at bounding box center [144, 101] width 0 height 7
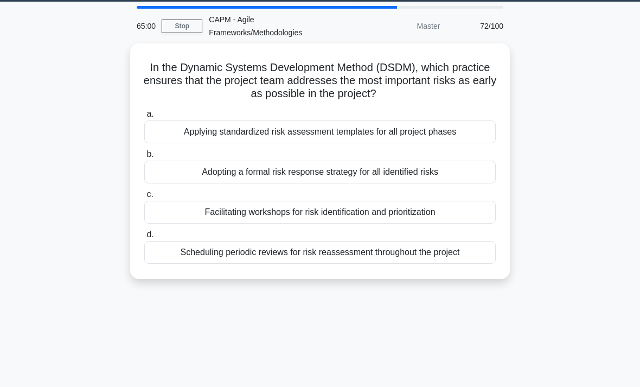
click at [451, 249] on div "Scheduling periodic reviews for risk reassessment throughout the project" at bounding box center [319, 252] width 351 height 23
click at [144, 238] on input "d. Scheduling periodic reviews for risk reassessment throughout the project" at bounding box center [144, 234] width 0 height 7
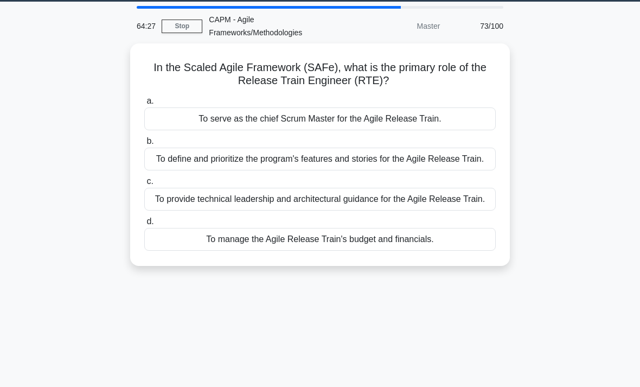
click at [458, 122] on div "To serve as the chief Scrum Master for the Agile Release Train." at bounding box center [319, 118] width 351 height 23
click at [144, 105] on input "a. To serve as the chief Scrum Master for the Agile Release Train." at bounding box center [144, 101] width 0 height 7
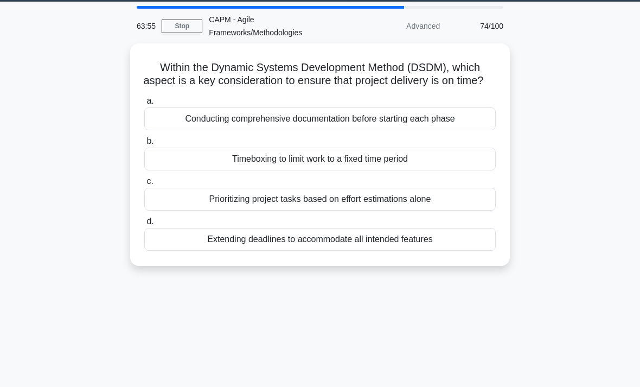
click at [458, 168] on div "Timeboxing to limit work to a fixed time period" at bounding box center [319, 158] width 351 height 23
click at [144, 145] on input "b. Timeboxing to limit work to a fixed time period" at bounding box center [144, 141] width 0 height 7
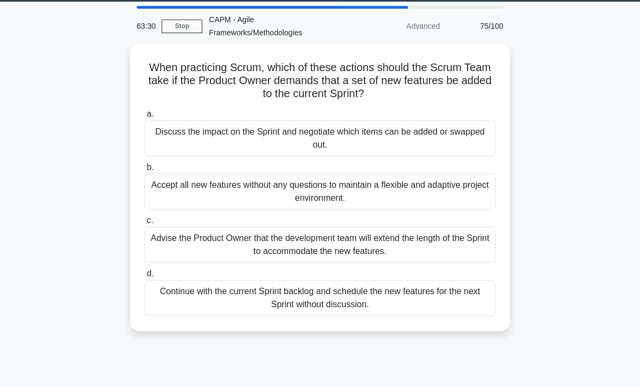
click at [471, 242] on div "Advise the Product Owner that the development team will extend the length of th…" at bounding box center [319, 245] width 351 height 36
click at [144, 224] on input "c. Advise the Product Owner that the development team will extend the length of…" at bounding box center [144, 220] width 0 height 7
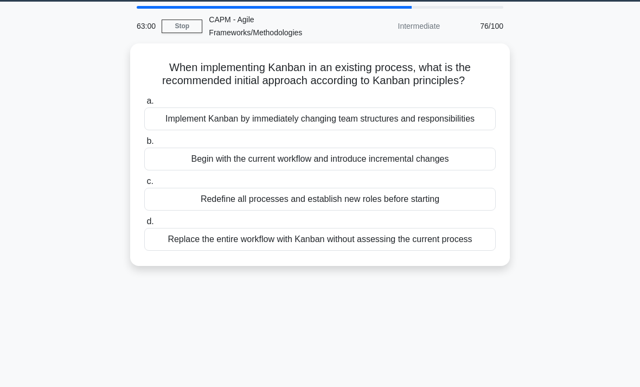
click at [466, 170] on div "Begin with the current workflow and introduce incremental changes" at bounding box center [319, 158] width 351 height 23
click at [144, 145] on input "b. Begin with the current workflow and introduce incremental changes" at bounding box center [144, 141] width 0 height 7
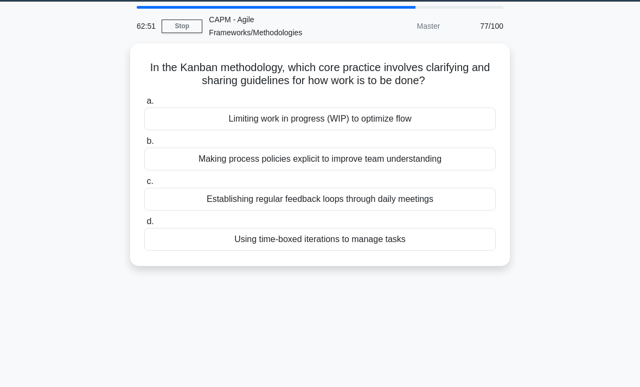
click at [456, 115] on div "Limiting work in progress (WIP) to optimize flow" at bounding box center [319, 118] width 351 height 23
click at [144, 105] on input "a. Limiting work in progress (WIP) to optimize flow" at bounding box center [144, 101] width 0 height 7
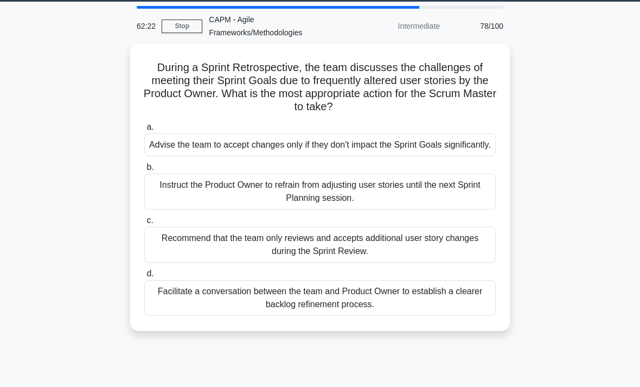
click at [462, 314] on div "Facilitate a conversation between the team and Product Owner to establish a cle…" at bounding box center [319, 298] width 351 height 36
click at [144, 277] on input "d. Facilitate a conversation between the team and Product Owner to establish a …" at bounding box center [144, 273] width 0 height 7
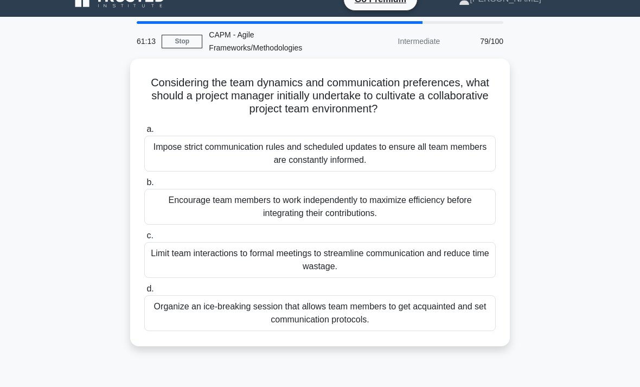
scroll to position [18, 0]
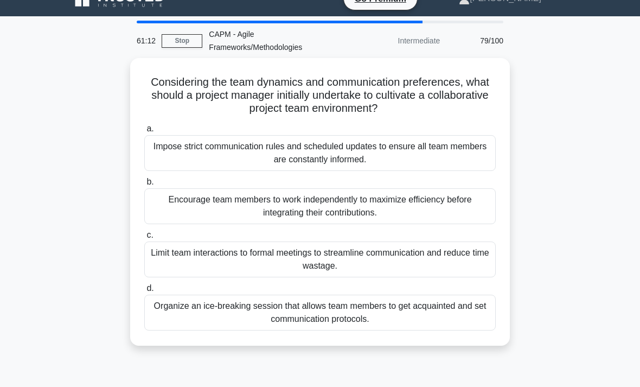
click at [433, 313] on div "Organize an ice-breaking session that allows team members to get acquainted and…" at bounding box center [319, 312] width 351 height 36
click at [144, 292] on input "d. Organize an ice-breaking session that allows team members to get acquainted …" at bounding box center [144, 288] width 0 height 7
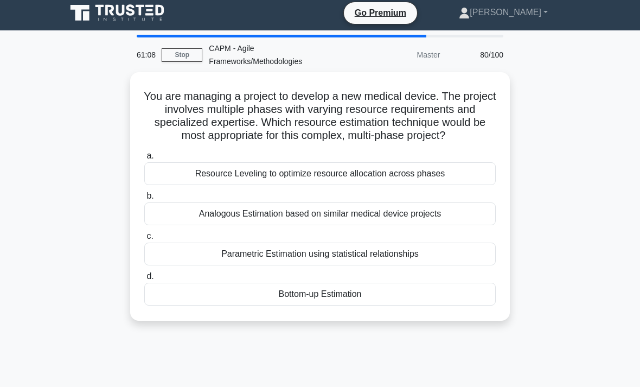
scroll to position [0, 0]
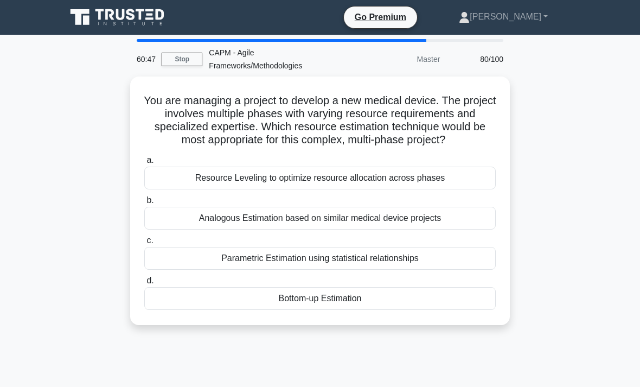
click at [468, 229] on div "Analogous Estimation based on similar medical device projects" at bounding box center [319, 218] width 351 height 23
click at [144, 204] on input "b. Analogous Estimation based on similar medical device projects" at bounding box center [144, 200] width 0 height 7
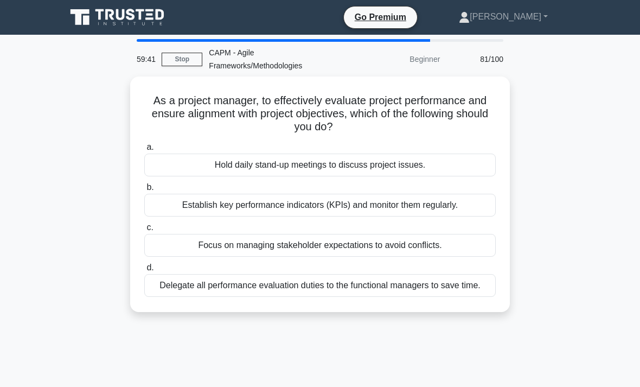
click at [462, 210] on div "Establish key performance indicators (KPIs) and monitor them regularly." at bounding box center [319, 205] width 351 height 23
click at [144, 191] on input "b. Establish key performance indicators (KPIs) and monitor them regularly." at bounding box center [144, 187] width 0 height 7
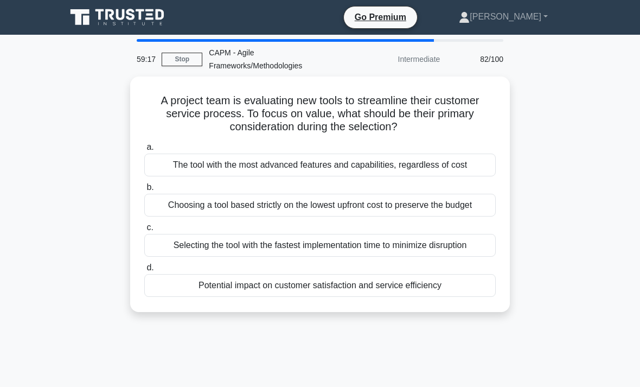
click at [457, 293] on div "Potential impact on customer satisfaction and service efficiency" at bounding box center [319, 285] width 351 height 23
click at [144, 271] on input "d. Potential impact on customer satisfaction and service efficiency" at bounding box center [144, 267] width 0 height 7
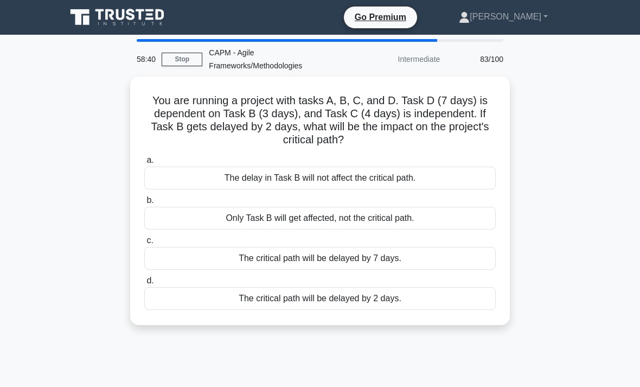
click at [525, 265] on div "You are running a project with tasks A, B, C, and D. Task D (7 days) is depende…" at bounding box center [320, 206] width 520 height 261
click at [545, 283] on div "You are running a project with tasks A, B, C, and D. Task D (7 days) is depende…" at bounding box center [320, 206] width 520 height 261
click at [545, 282] on div "You are running a project with tasks A, B, C, and D. Task D (7 days) is depende…" at bounding box center [320, 206] width 520 height 261
click at [454, 300] on div "The critical path will be delayed by 2 days." at bounding box center [319, 298] width 351 height 23
click at [144, 284] on input "d. The critical path will be delayed by 2 days." at bounding box center [144, 280] width 0 height 7
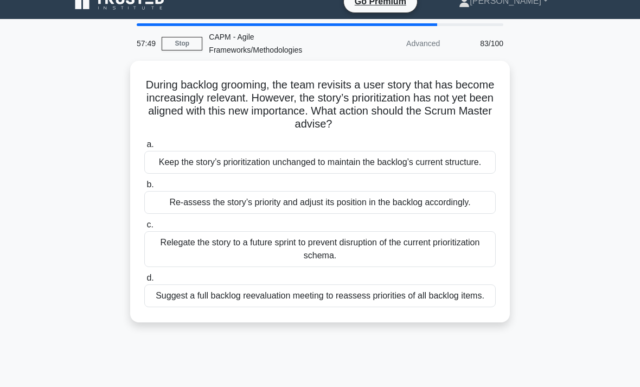
scroll to position [33, 0]
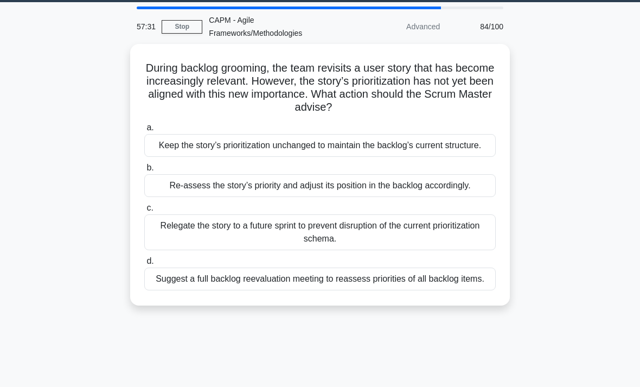
click at [455, 290] on div "Suggest a full backlog reevaluation meeting to reassess priorities of all backl…" at bounding box center [319, 278] width 351 height 23
click at [144, 265] on input "d. Suggest a full backlog reevaluation meeting to reassess priorities of all ba…" at bounding box center [144, 261] width 0 height 7
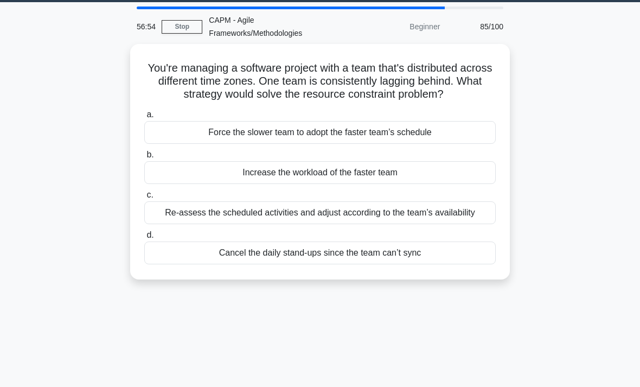
click at [459, 224] on div "Re-assess the scheduled activities and adjust according to the team’s availabil…" at bounding box center [319, 212] width 351 height 23
click at [144, 198] on input "c. Re-assess the scheduled activities and adjust according to the team’s availa…" at bounding box center [144, 194] width 0 height 7
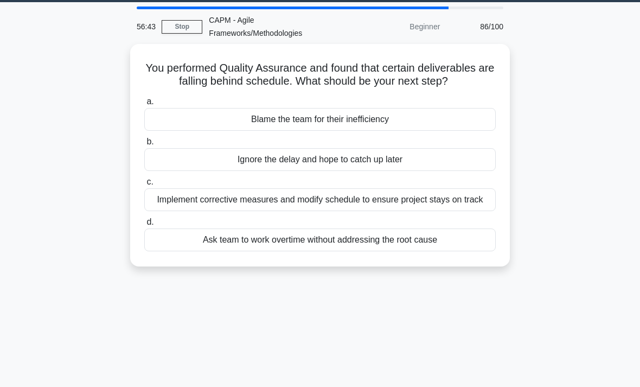
click at [464, 211] on div "Implement corrective measures and modify schedule to ensure project stays on tr…" at bounding box center [319, 199] width 351 height 23
click at [144, 185] on input "c. Implement corrective measures and modify schedule to ensure project stays on…" at bounding box center [144, 181] width 0 height 7
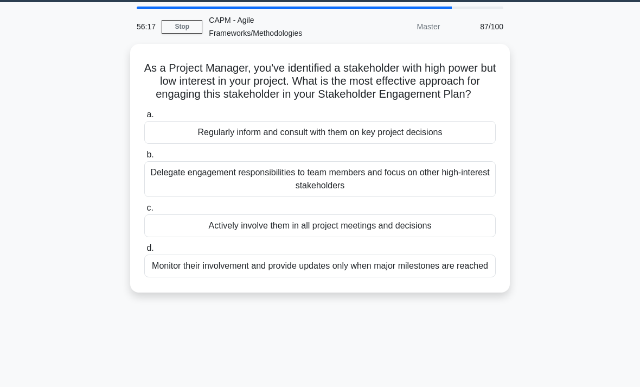
click at [469, 275] on div "Monitor their involvement and provide updates only when major milestones are re…" at bounding box center [319, 265] width 351 height 23
click at [144, 252] on input "d. Monitor their involvement and provide updates only when major milestones are…" at bounding box center [144, 248] width 0 height 7
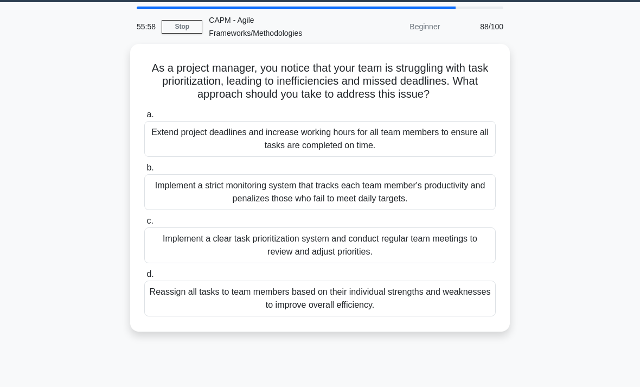
click at [459, 255] on div "Implement a clear task prioritization system and conduct regular team meetings …" at bounding box center [319, 245] width 351 height 36
click at [144, 224] on input "c. Implement a clear task prioritization system and conduct regular team meetin…" at bounding box center [144, 220] width 0 height 7
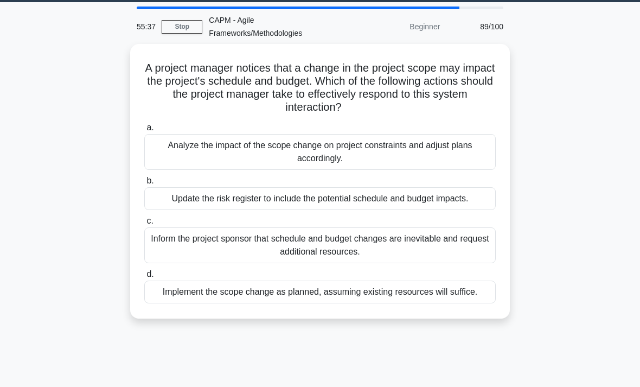
click at [453, 153] on div "Analyze the impact of the scope change on project constraints and adjust plans …" at bounding box center [319, 152] width 351 height 36
click at [144, 131] on input "a. Analyze the impact of the scope change on project constraints and adjust pla…" at bounding box center [144, 127] width 0 height 7
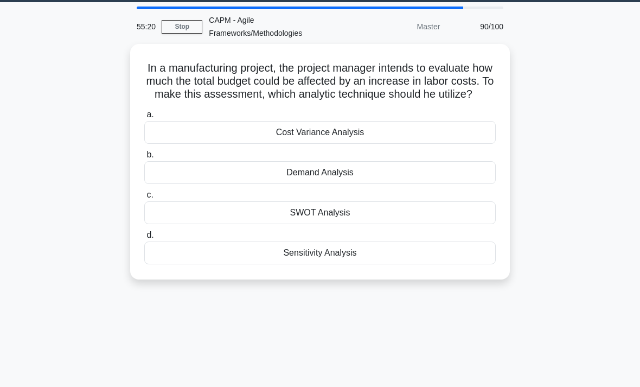
click at [454, 141] on div "Cost Variance Analysis" at bounding box center [319, 132] width 351 height 23
click at [144, 118] on input "a. Cost Variance Analysis" at bounding box center [144, 114] width 0 height 7
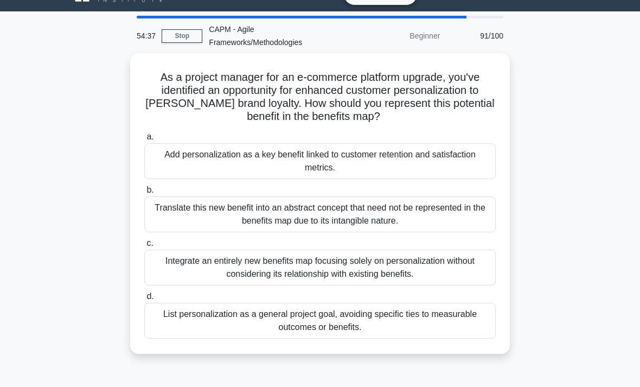
scroll to position [14, 0]
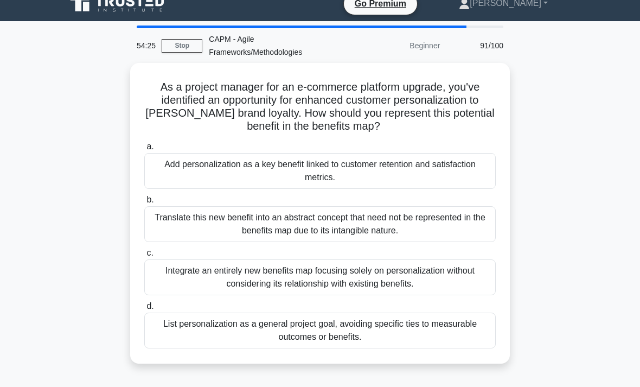
click at [449, 168] on div "Add personalization as a key benefit linked to customer retention and satisfact…" at bounding box center [319, 171] width 351 height 36
click at [144, 150] on input "a. Add personalization as a key benefit linked to customer retention and satisf…" at bounding box center [144, 146] width 0 height 7
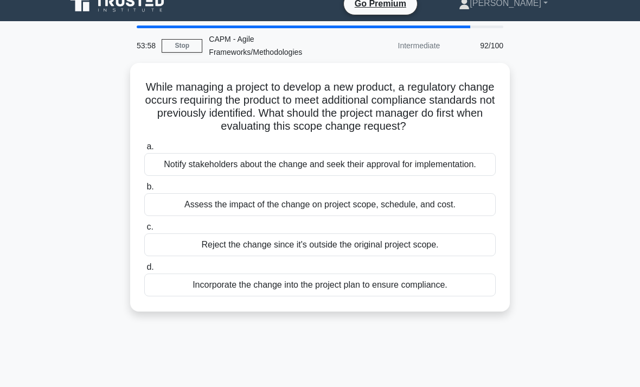
click at [452, 175] on div "Notify stakeholders about the change and seek their approval for implementation." at bounding box center [319, 164] width 351 height 23
click at [144, 150] on input "a. Notify stakeholders about the change and seek their approval for implementat…" at bounding box center [144, 146] width 0 height 7
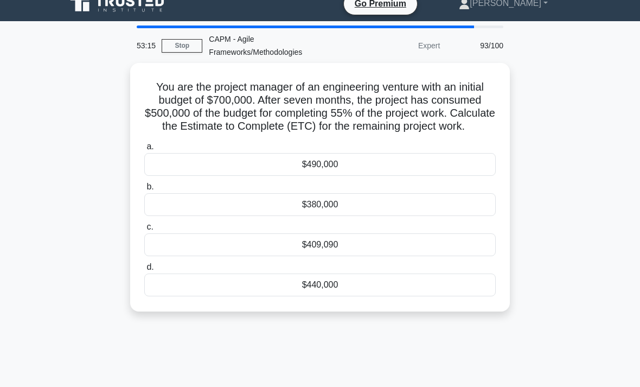
click at [410, 176] on div "$490,000" at bounding box center [319, 164] width 351 height 23
click at [144, 150] on input "a. $490,000" at bounding box center [144, 146] width 0 height 7
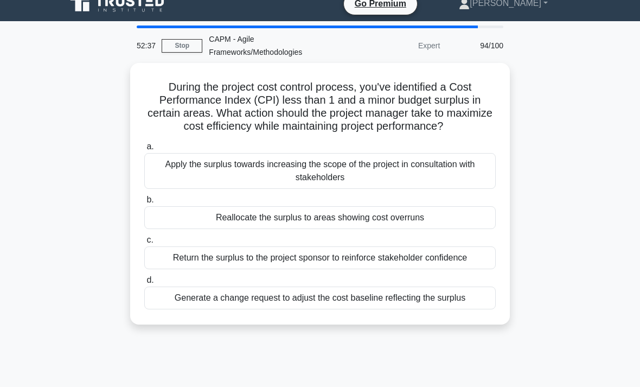
click at [438, 307] on div "Generate a change request to adjust the cost baseline reflecting the surplus" at bounding box center [319, 297] width 351 height 23
click at [144, 284] on input "d. Generate a change request to adjust the cost baseline reflecting the surplus" at bounding box center [144, 279] width 0 height 7
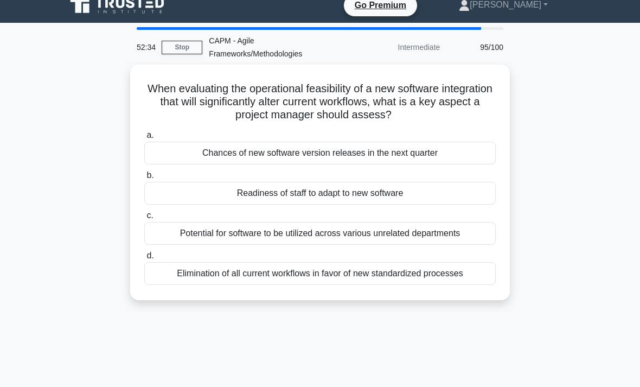
scroll to position [0, 0]
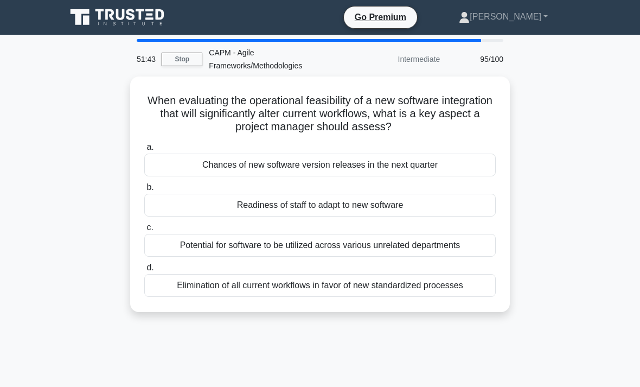
click at [459, 213] on div "Readiness of staff to adapt to new software" at bounding box center [319, 205] width 351 height 23
click at [144, 191] on input "b. Readiness of staff to adapt to new software" at bounding box center [144, 187] width 0 height 7
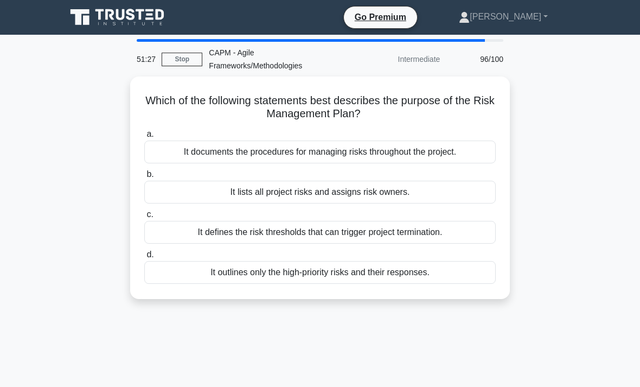
click at [451, 151] on div "It documents the procedures for managing risks throughout the project." at bounding box center [319, 151] width 351 height 23
click at [144, 138] on input "a. It documents the procedures for managing risks throughout the project." at bounding box center [144, 134] width 0 height 7
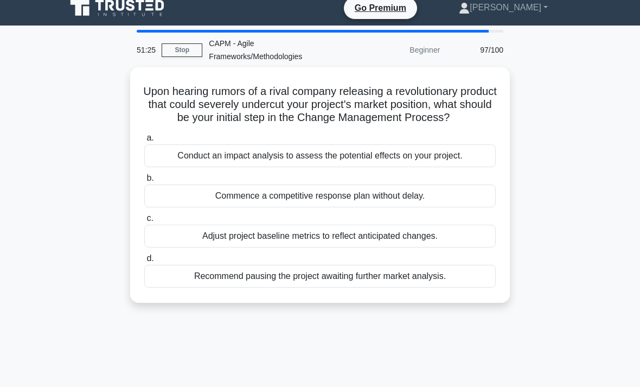
scroll to position [11, 0]
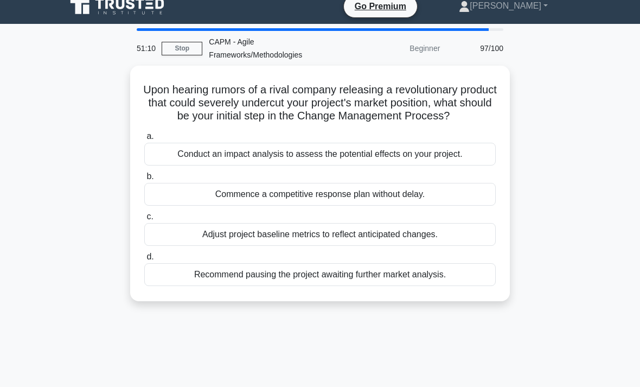
click at [465, 165] on div "Conduct an impact analysis to assess the potential effects on your project." at bounding box center [319, 154] width 351 height 23
click at [144, 140] on input "a. Conduct an impact analysis to assess the potential effects on your project." at bounding box center [144, 136] width 0 height 7
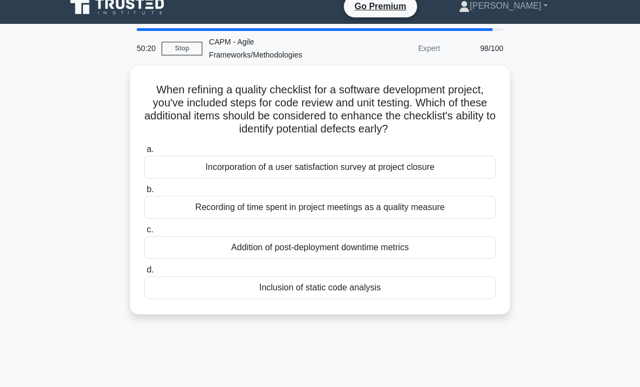
click at [429, 294] on div "Inclusion of static code analysis" at bounding box center [319, 287] width 351 height 23
click at [144, 273] on input "d. Inclusion of static code analysis" at bounding box center [144, 269] width 0 height 7
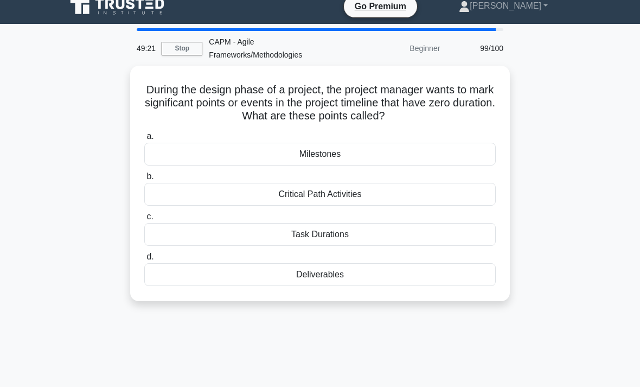
click at [421, 165] on div "Milestones" at bounding box center [319, 154] width 351 height 23
click at [144, 140] on input "a. Milestones" at bounding box center [144, 136] width 0 height 7
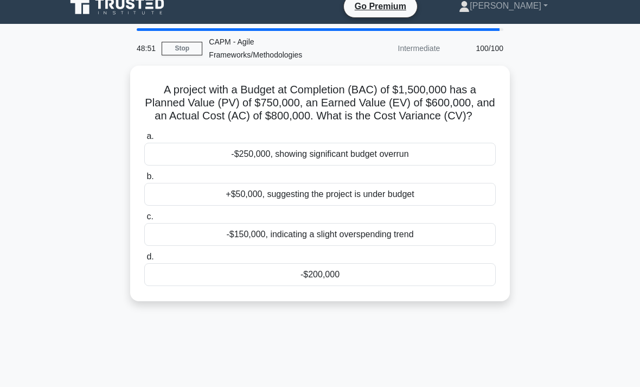
click at [430, 162] on div "-$250,000, showing significant budget overrun" at bounding box center [319, 154] width 351 height 23
click at [144, 140] on input "a. -$250,000, showing significant budget overrun" at bounding box center [144, 136] width 0 height 7
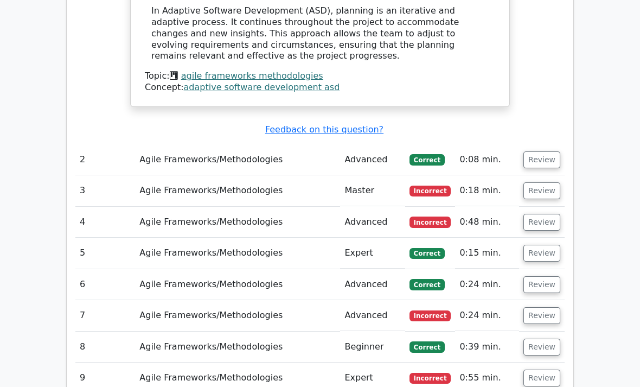
scroll to position [1607, 0]
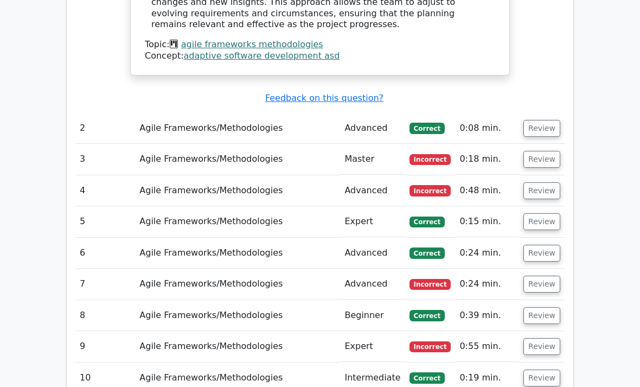
click at [529, 151] on button "Review" at bounding box center [541, 159] width 37 height 17
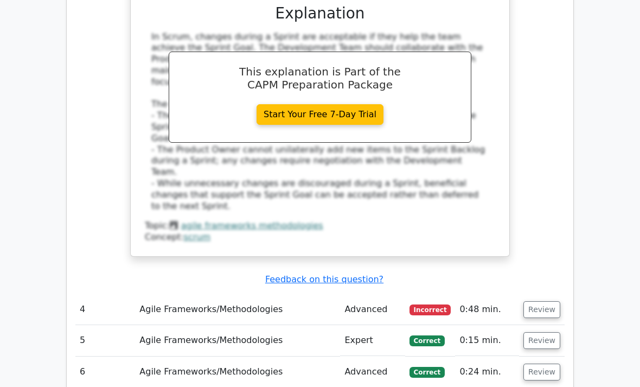
scroll to position [2028, 0]
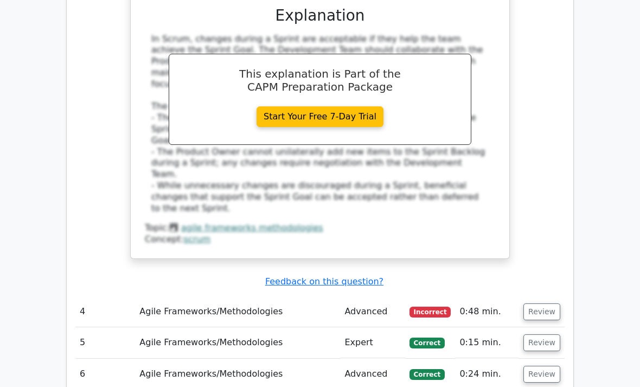
click at [529, 303] on button "Review" at bounding box center [541, 311] width 37 height 17
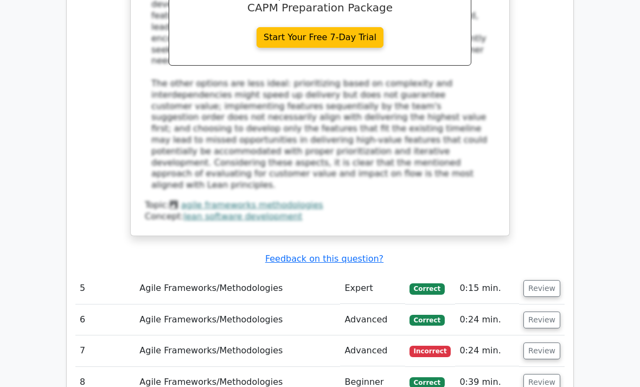
scroll to position [2710, 0]
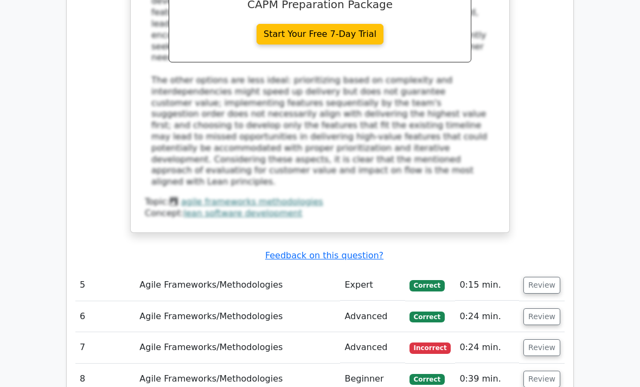
click at [542, 339] on button "Review" at bounding box center [541, 347] width 37 height 17
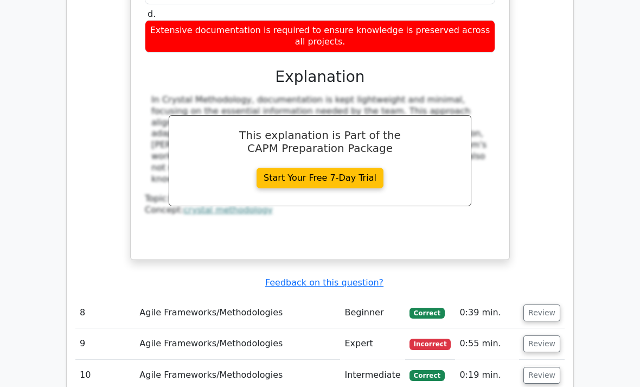
click at [535, 336] on button "Review" at bounding box center [541, 344] width 37 height 17
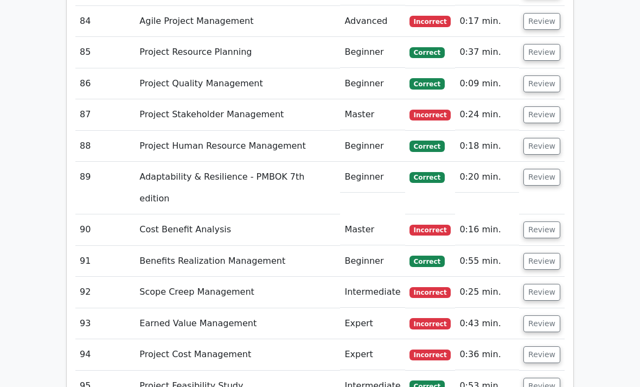
scroll to position [6467, 0]
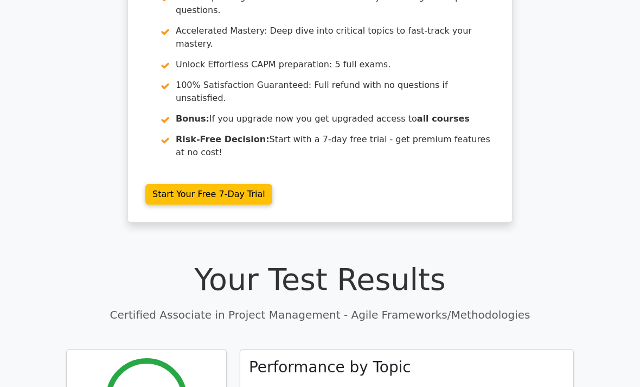
scroll to position [0, 0]
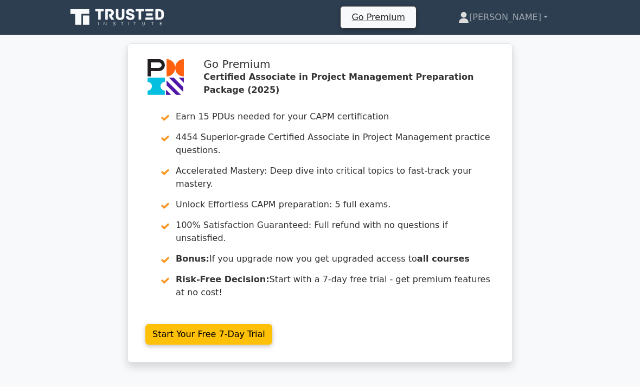
click at [137, 18] on icon at bounding box center [118, 17] width 104 height 21
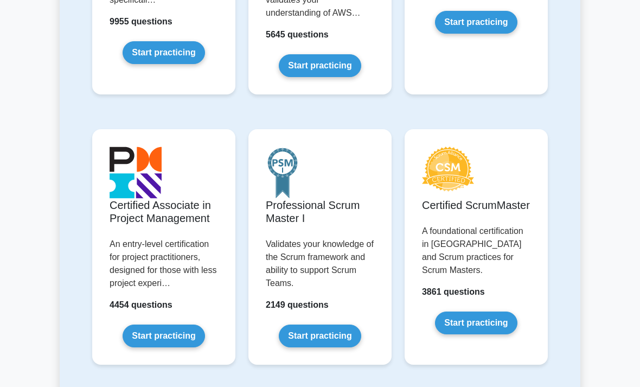
scroll to position [426, 0]
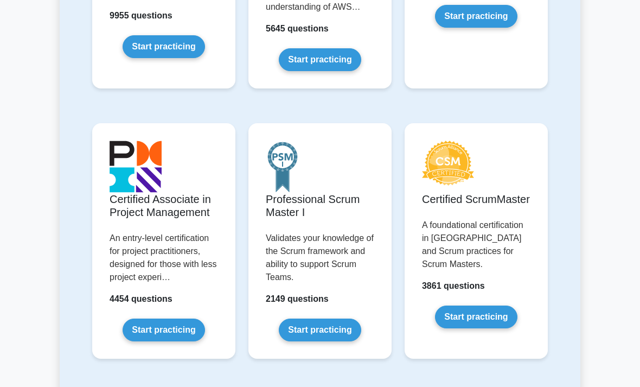
click at [175, 341] on link "Start practicing" at bounding box center [164, 329] width 82 height 23
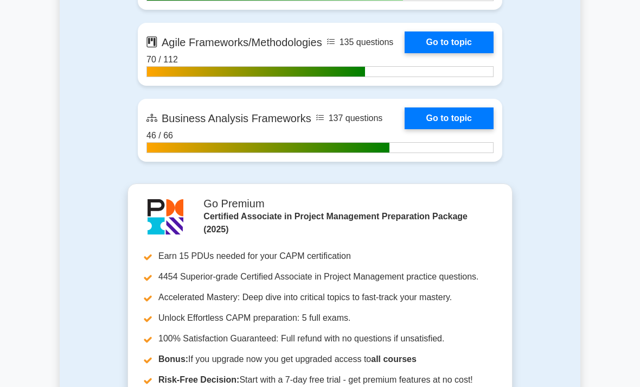
scroll to position [3015, 0]
